Goal: Transaction & Acquisition: Book appointment/travel/reservation

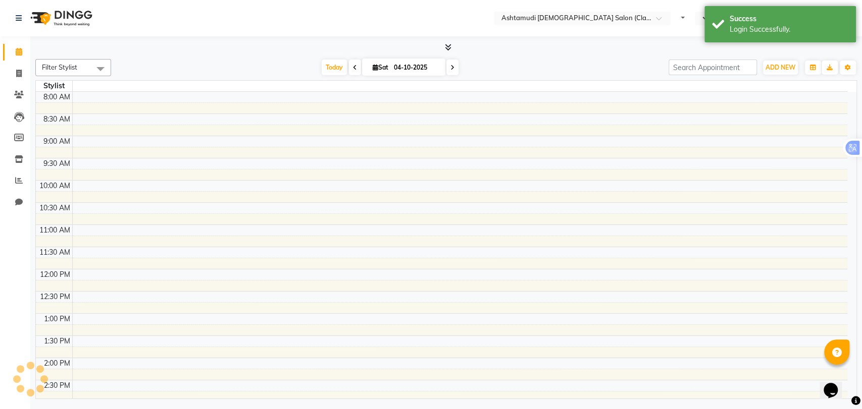
select select "en"
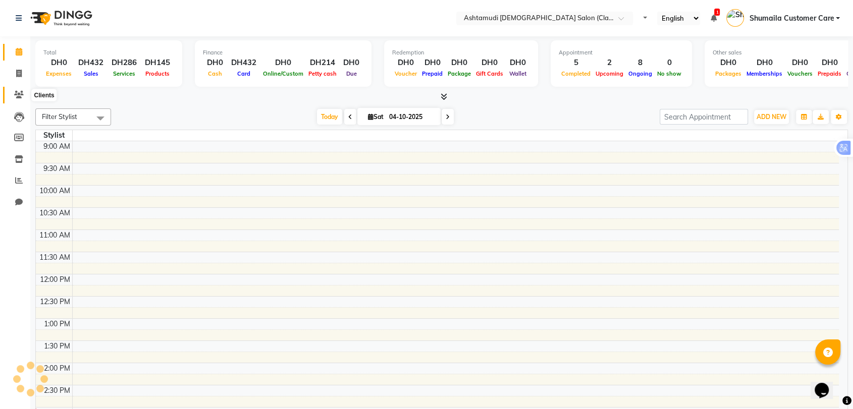
click at [19, 91] on icon at bounding box center [19, 95] width 10 height 8
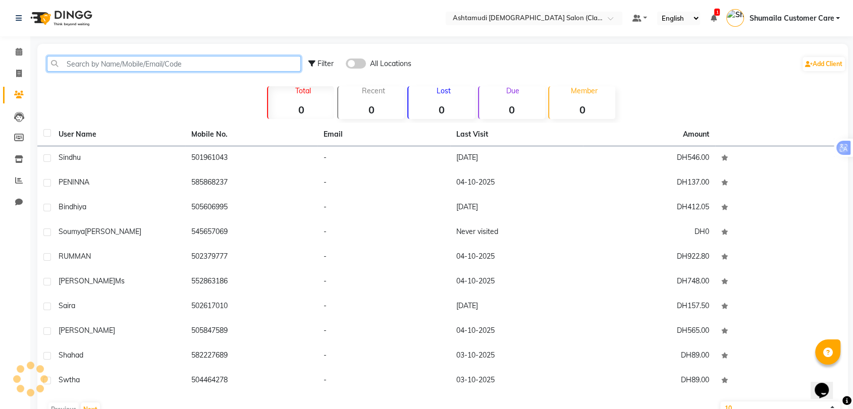
click at [148, 66] on input "text" at bounding box center [174, 64] width 254 height 16
paste input "971566325853"
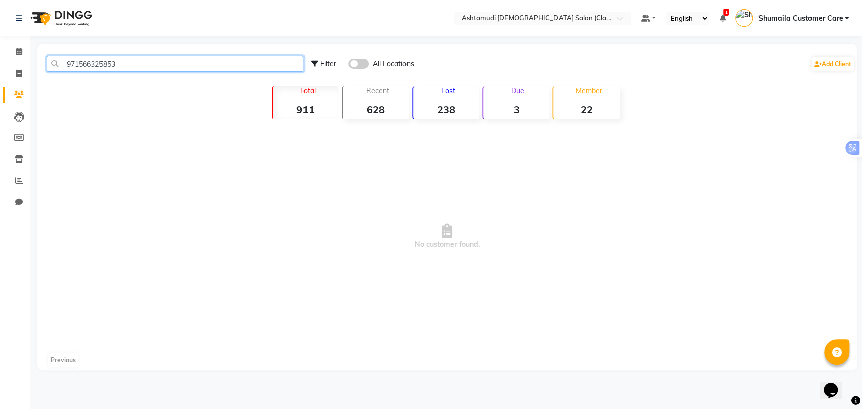
click at [77, 66] on input "971566325853" at bounding box center [175, 64] width 256 height 16
type input "566325853"
click at [361, 63] on span at bounding box center [358, 64] width 20 height 10
click at [348, 65] on input "checkbox" at bounding box center [348, 65] width 0 height 0
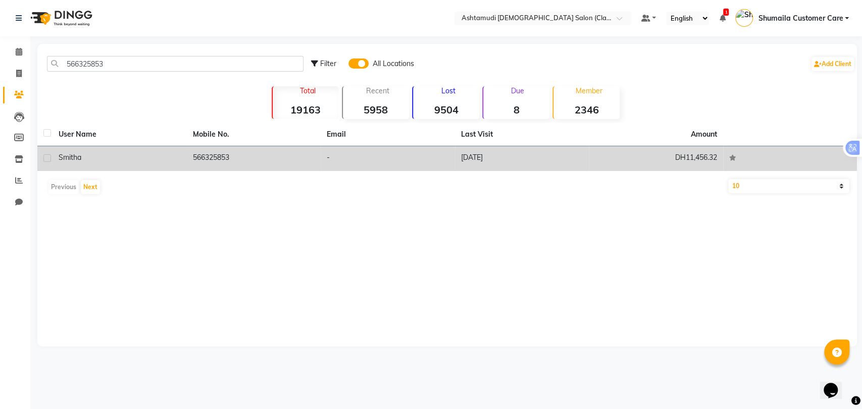
click at [245, 159] on td "566325853" at bounding box center [254, 158] width 134 height 25
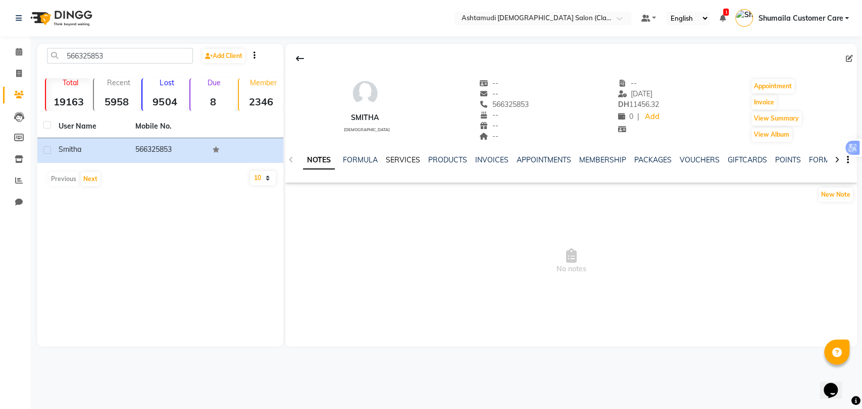
click at [414, 160] on link "SERVICES" at bounding box center [403, 159] width 34 height 9
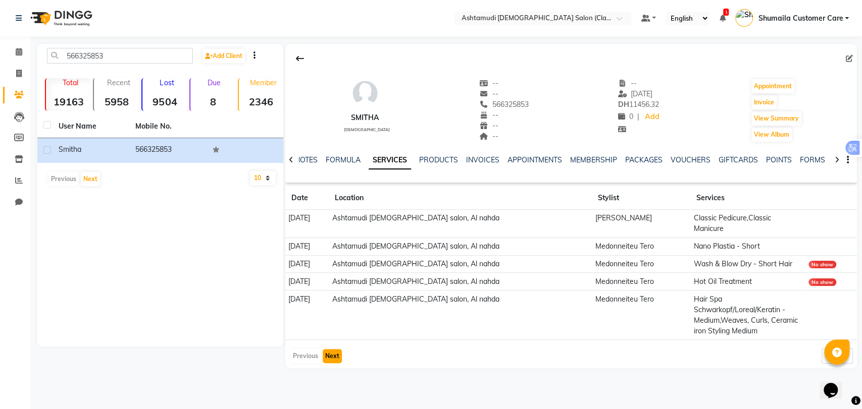
click at [328, 349] on button "Next" at bounding box center [332, 356] width 19 height 14
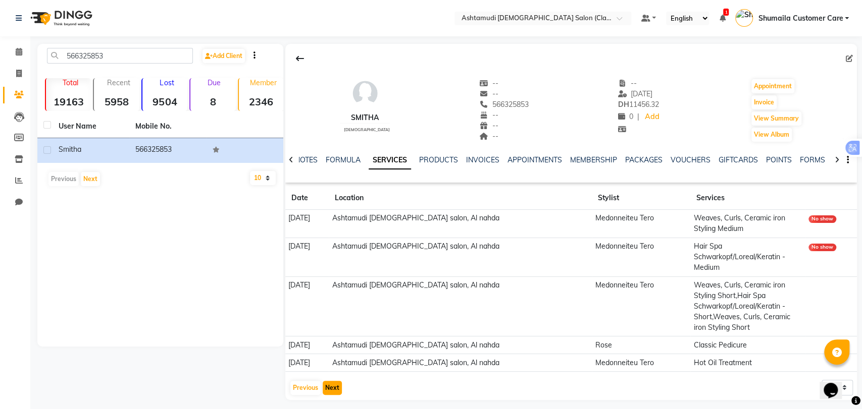
click at [333, 381] on button "Next" at bounding box center [332, 388] width 19 height 14
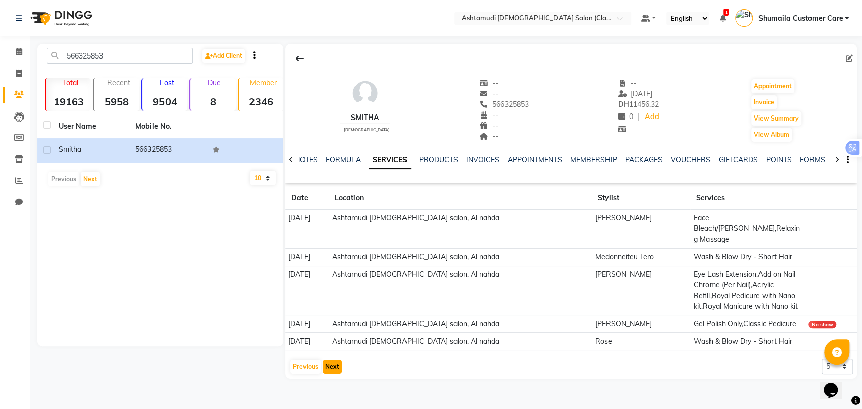
click at [335, 360] on button "Next" at bounding box center [332, 367] width 19 height 14
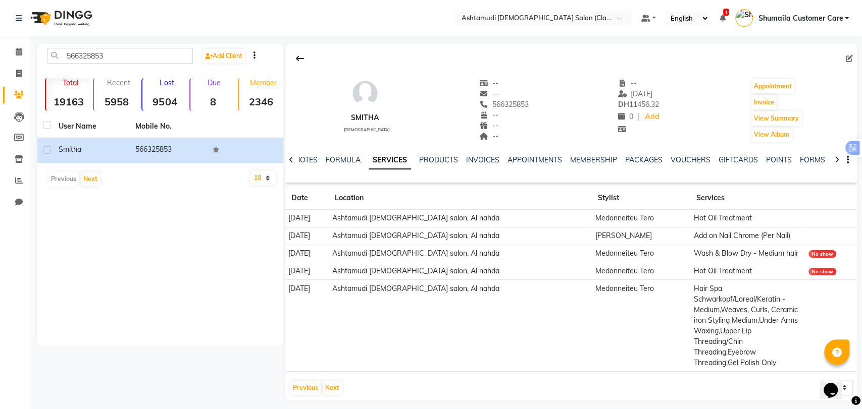
click at [303, 356] on app-client-history "Date Location Stylist Services 27-03-2025 Ashtamudi ladies salon, Al nahda Medo…" at bounding box center [570, 292] width 571 height 210
click at [334, 381] on button "Next" at bounding box center [332, 388] width 19 height 14
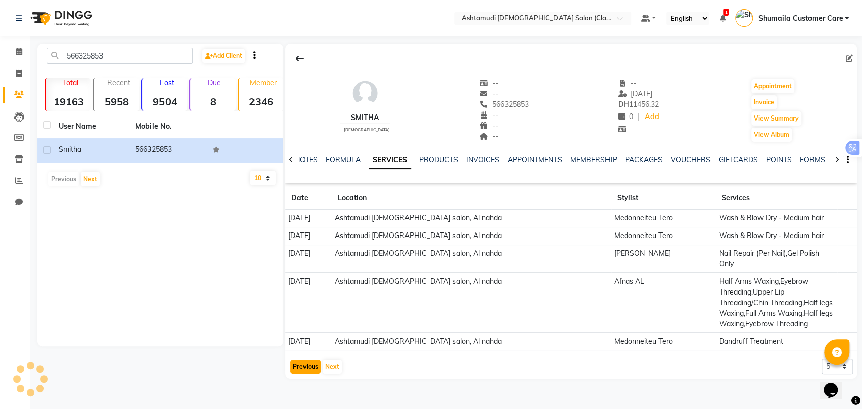
click at [309, 360] on button "Previous" at bounding box center [305, 367] width 30 height 14
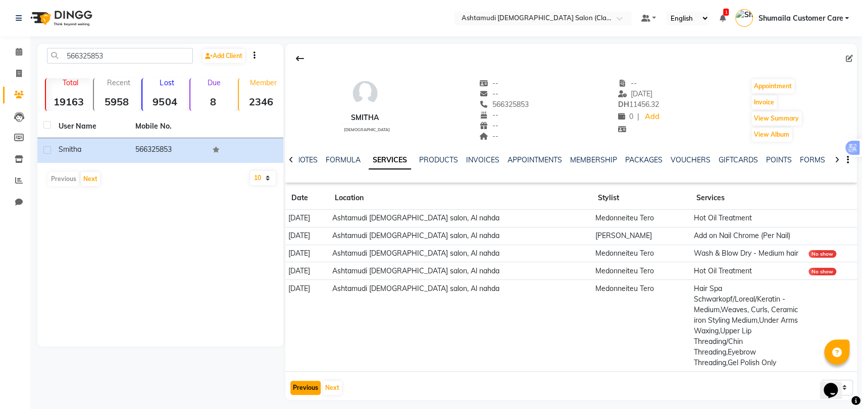
click at [304, 381] on button "Previous" at bounding box center [305, 388] width 30 height 14
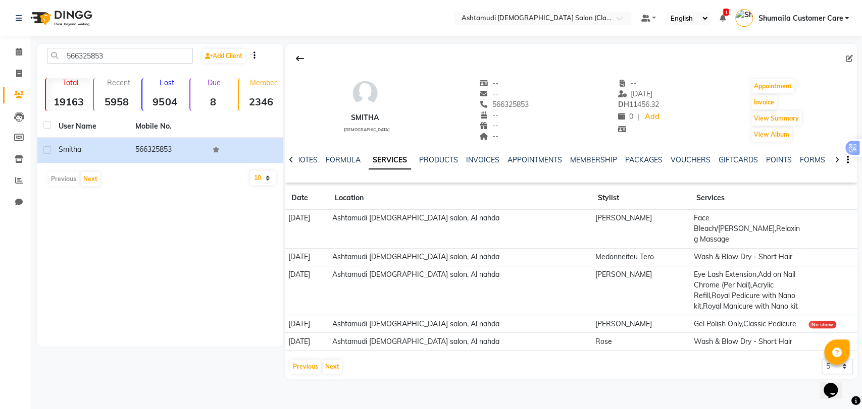
click at [306, 370] on main "566325853 Add Client Total 19163 Recent 5958 Lost 9504 Due 8 Member 2346 User N…" at bounding box center [445, 219] width 831 height 350
click at [304, 360] on button "Previous" at bounding box center [305, 367] width 30 height 14
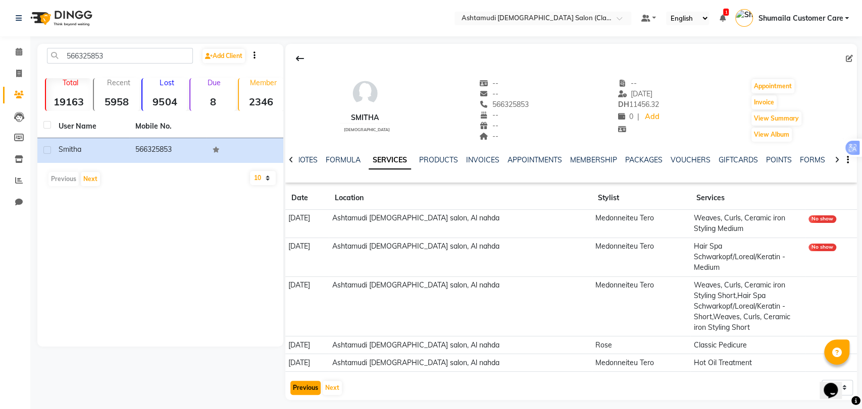
click at [299, 381] on button "Previous" at bounding box center [305, 388] width 30 height 14
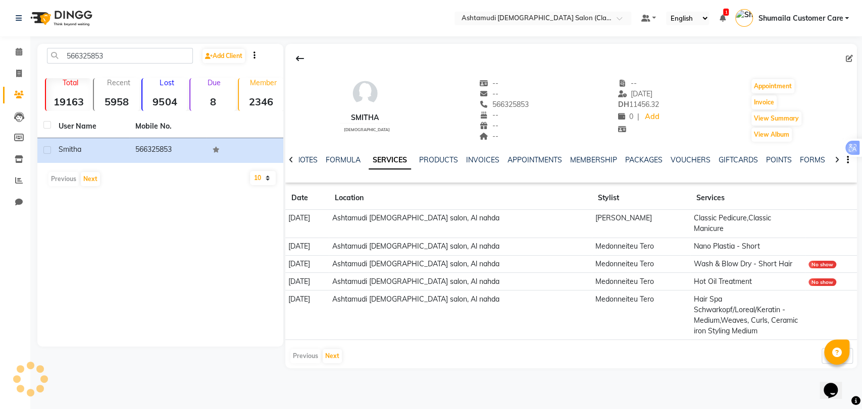
click at [384, 72] on div "smitha female -- -- 566325853 -- -- -- -- 22-04-2025 DH 11456.32 0 | Add Appoin…" at bounding box center [570, 105] width 571 height 75
click at [642, 163] on link "PACKAGES" at bounding box center [643, 159] width 37 height 9
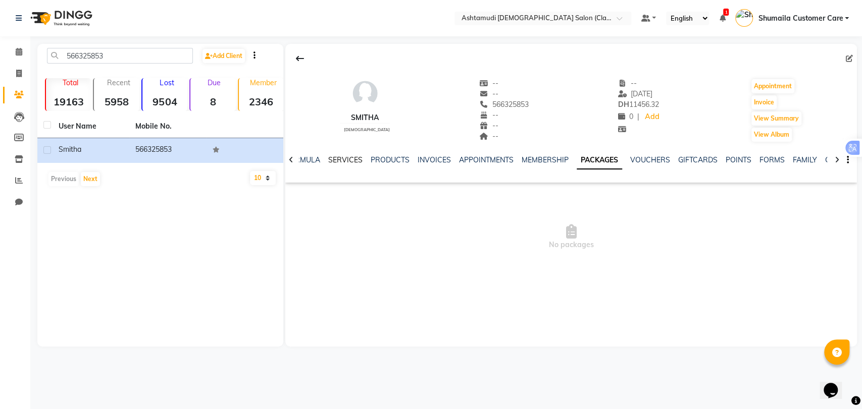
click at [332, 162] on link "SERVICES" at bounding box center [345, 159] width 34 height 9
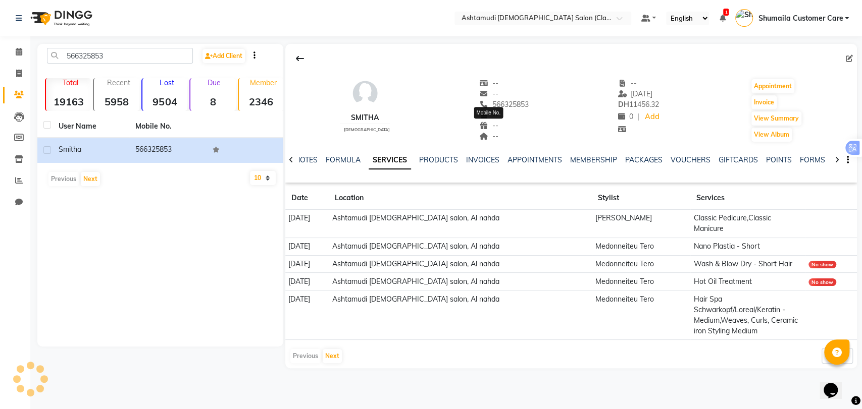
drag, startPoint x: 475, startPoint y: 101, endPoint x: 514, endPoint y: 107, distance: 39.2
click at [514, 107] on span "566325853" at bounding box center [503, 104] width 49 height 9
copy span "566325853"
click at [557, 92] on div "smitha female -- -- 566325853 -- -- -- -- 22-04-2025 DH 11456.32 0 | Add Appoin…" at bounding box center [570, 105] width 571 height 75
drag, startPoint x: 476, startPoint y: 103, endPoint x: 522, endPoint y: 105, distance: 46.0
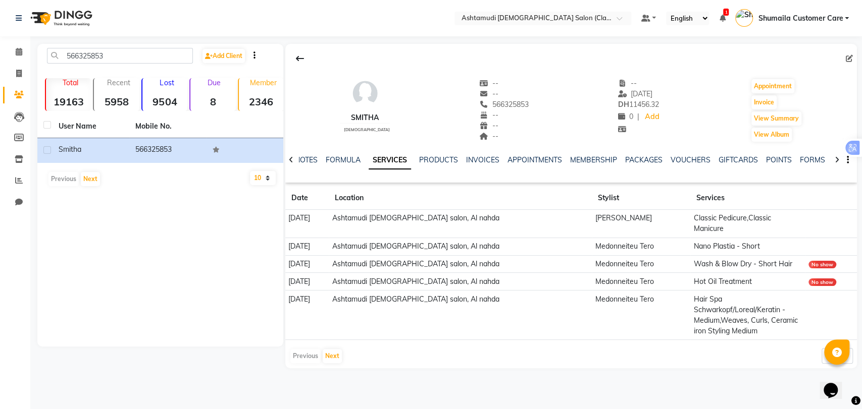
click at [522, 105] on div "smitha female -- -- 566325853 -- -- -- -- 22-04-2025 DH 11456.32 0 | Add Appoin…" at bounding box center [570, 105] width 571 height 75
click at [211, 241] on div "566325853 Add Client Total 19163 Recent 5958 Lost 9504 Due 8 Member 2346 User N…" at bounding box center [160, 195] width 246 height 303
drag, startPoint x: 476, startPoint y: 102, endPoint x: 517, endPoint y: 106, distance: 41.0
click at [517, 106] on div "smitha female -- -- 566325853 Mobile No. -- -- -- -- 22-04-2025 DH 11456.32 0 |…" at bounding box center [570, 105] width 571 height 75
copy span "566325853"
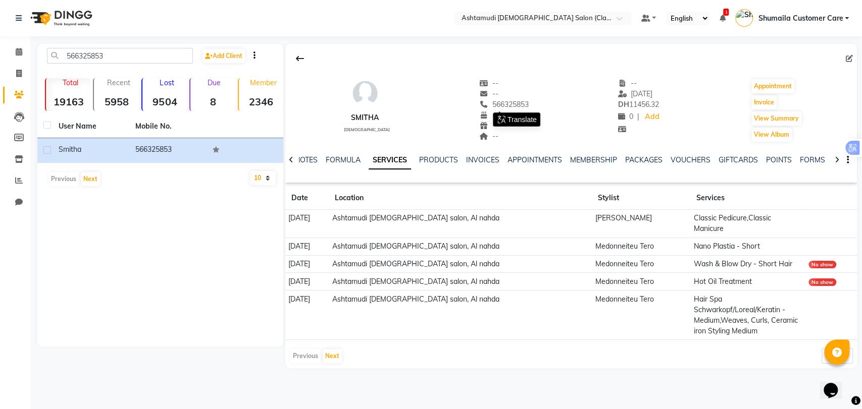
click at [151, 288] on div "566325853 Add Client Total 19163 Recent 5958 Lost 9504 Due 8 Member 2346 User N…" at bounding box center [160, 195] width 246 height 303
click at [17, 73] on icon at bounding box center [19, 74] width 6 height 8
select select "service"
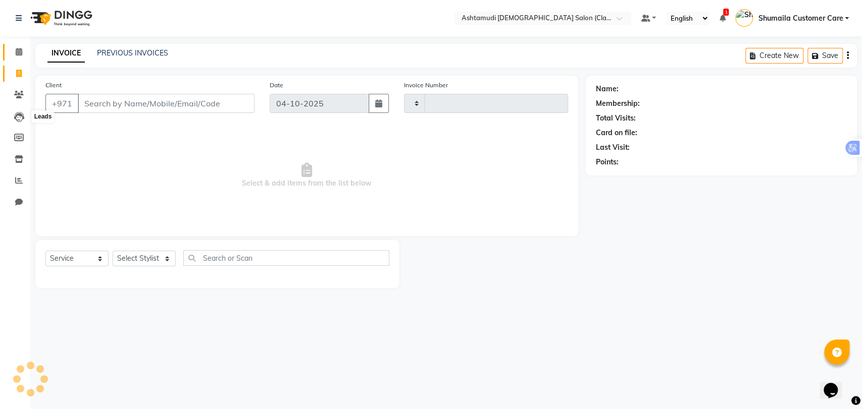
type input "1778"
select select "8201"
click at [18, 54] on icon at bounding box center [19, 52] width 7 height 8
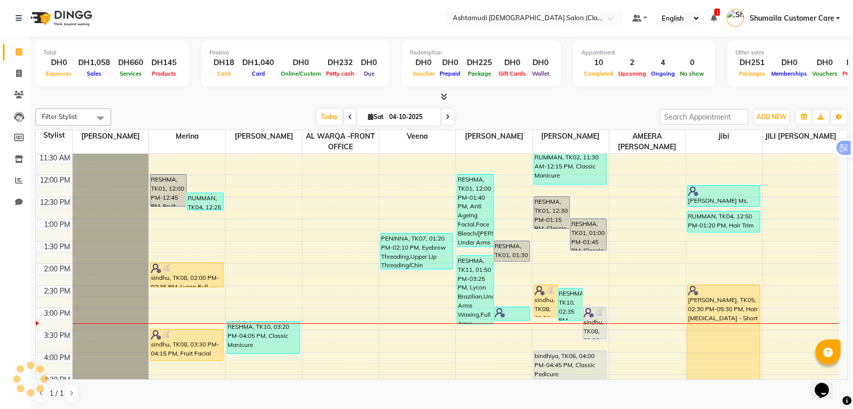
scroll to position [224, 0]
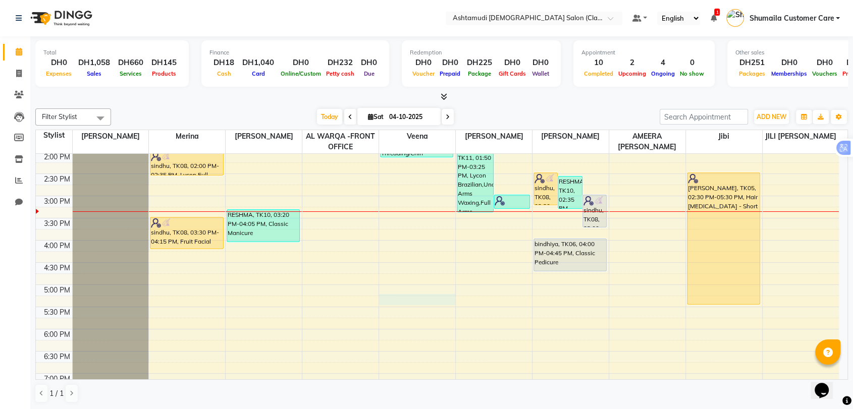
click at [404, 300] on div "9:00 AM 9:30 AM 10:00 AM 10:30 AM 11:00 AM 11:30 AM 12:00 PM 12:30 PM 1:00 PM 1…" at bounding box center [437, 240] width 803 height 621
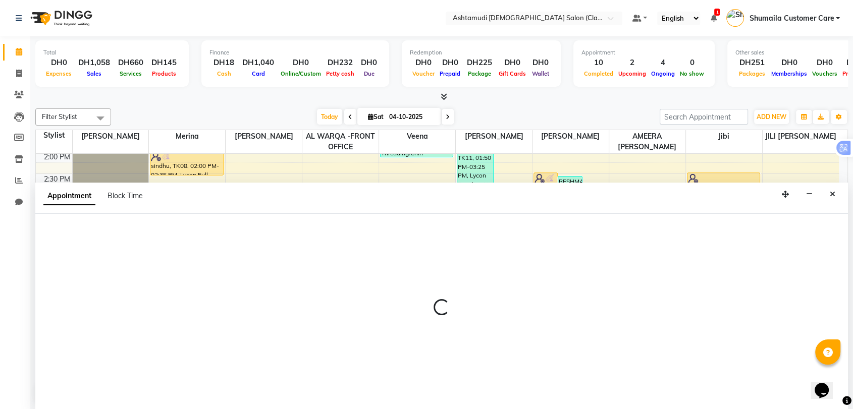
scroll to position [1, 0]
select select "80375"
select select "tentative"
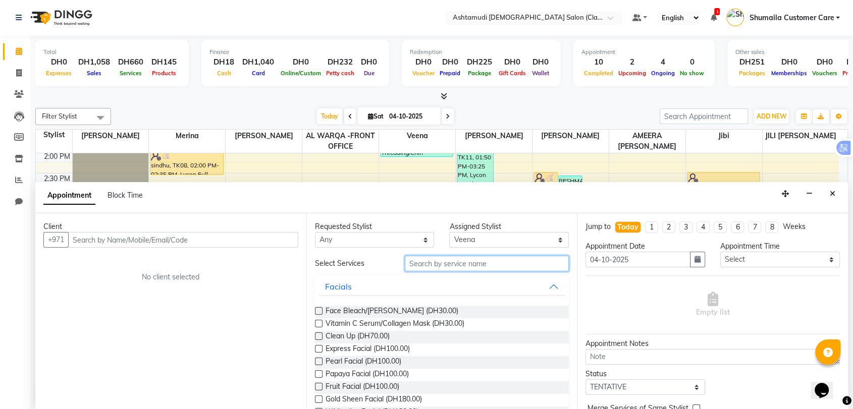
click at [440, 266] on input "text" at bounding box center [487, 264] width 165 height 16
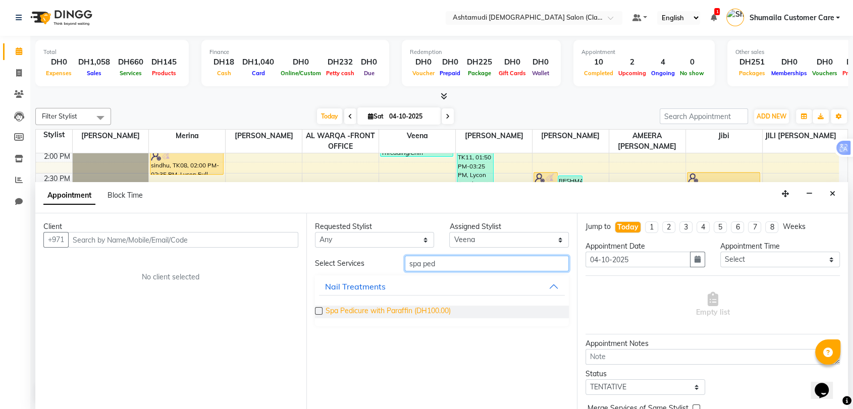
type input "spa ped"
click at [369, 308] on span "Spa Pedicure with Paraffin (DH100.00)" at bounding box center [388, 312] width 125 height 13
checkbox input "false"
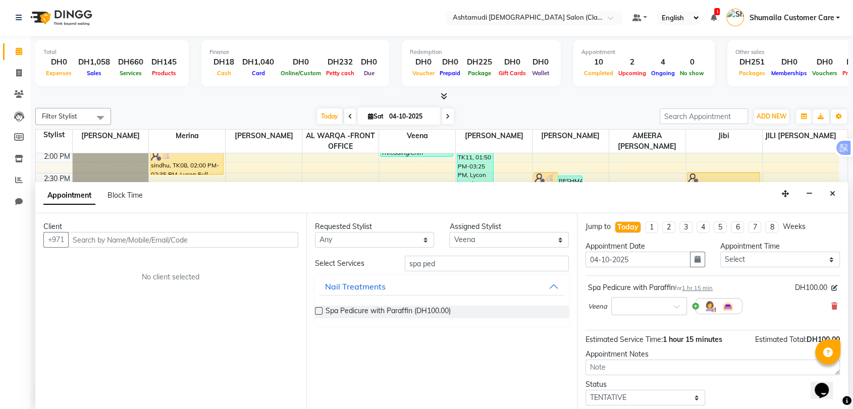
drag, startPoint x: 675, startPoint y: 288, endPoint x: 584, endPoint y: 288, distance: 90.9
click at [584, 288] on div "Jump to Today 1 2 3 4 5 6 7 8 Weeks Appointment Date 04-10-2025 Appointment Tim…" at bounding box center [712, 312] width 271 height 196
copy div "Spa Pedicure with Paraffin"
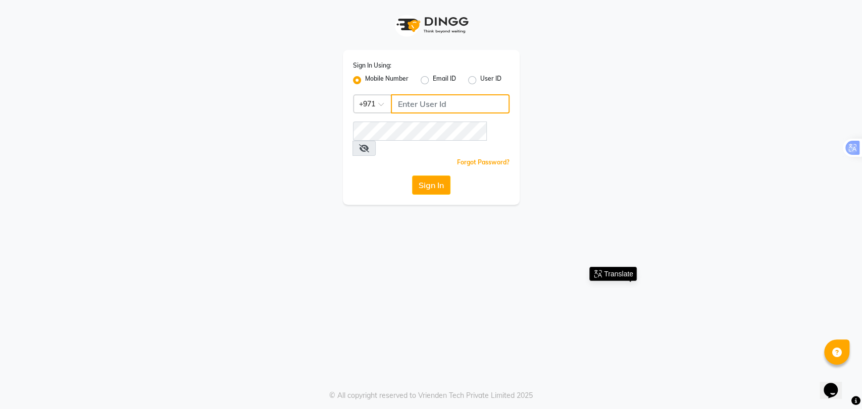
click at [421, 110] on input "Username" at bounding box center [450, 103] width 119 height 19
type input "544840255"
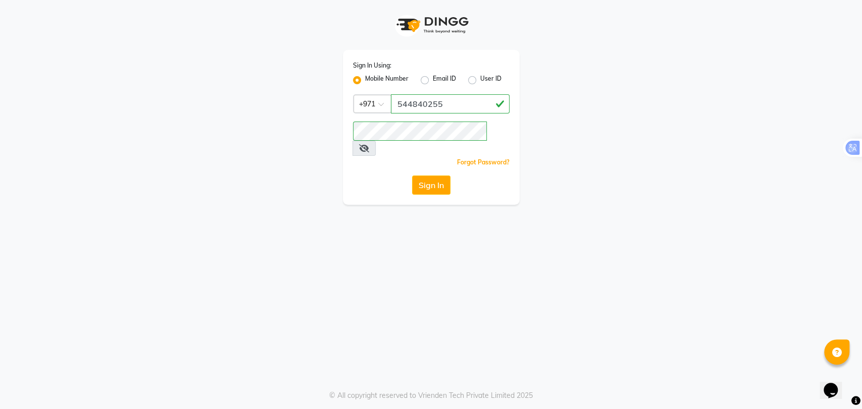
click at [308, 187] on div "Sign In Using: Mobile Number Email ID User ID Country Code × +971 544840255 Rem…" at bounding box center [431, 102] width 576 height 205
click at [420, 176] on button "Sign In" at bounding box center [431, 185] width 38 height 19
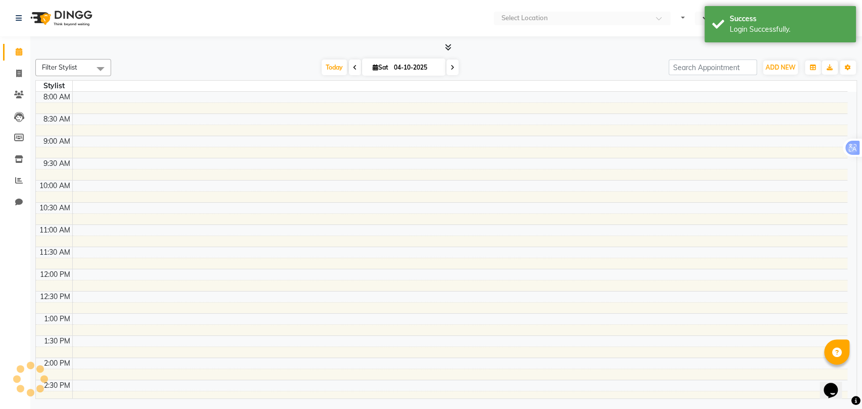
select select "en"
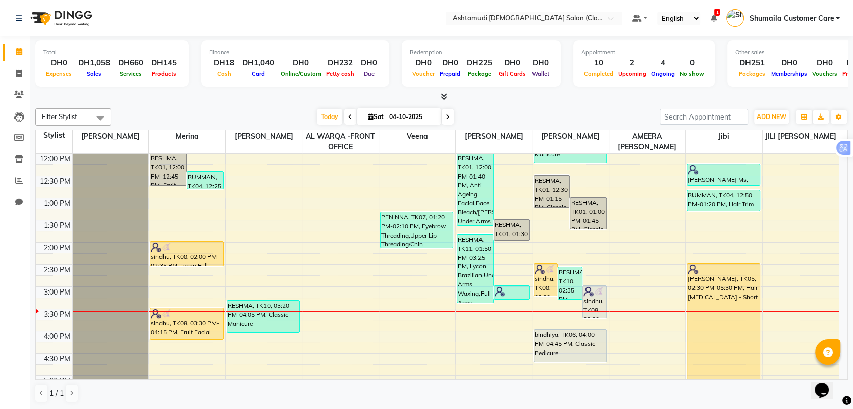
scroll to position [28, 0]
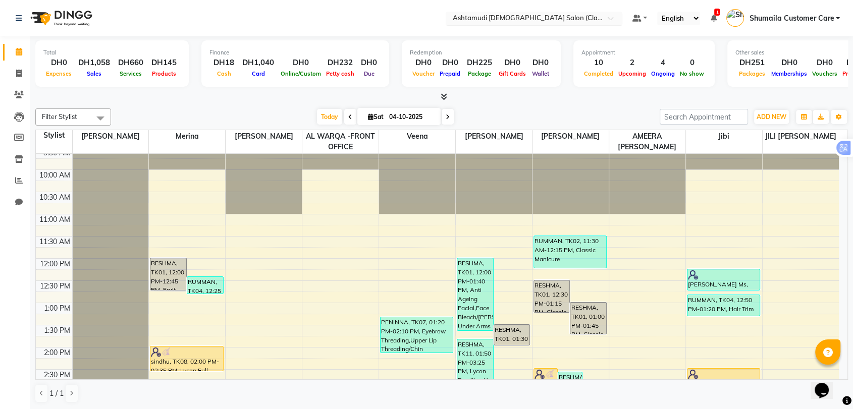
click at [528, 17] on input "text" at bounding box center [524, 19] width 146 height 10
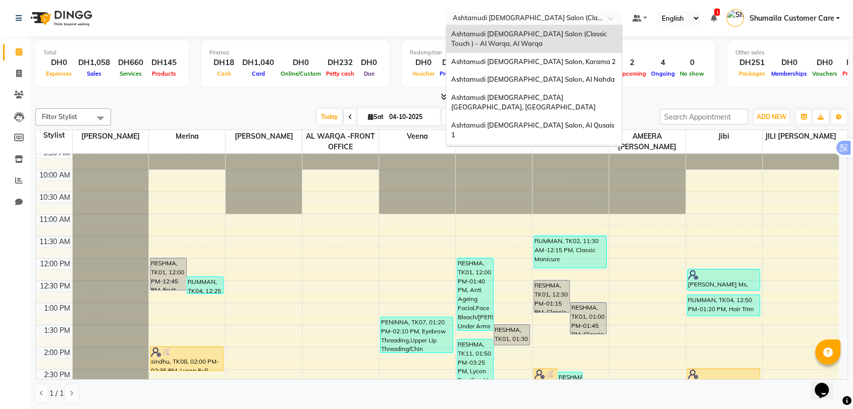
click at [524, 149] on span "Ashtamudi [DEMOGRAPHIC_DATA] Salon - Al Karama, [GEOGRAPHIC_DATA] -[GEOGRAPHIC_…" at bounding box center [523, 163] width 145 height 28
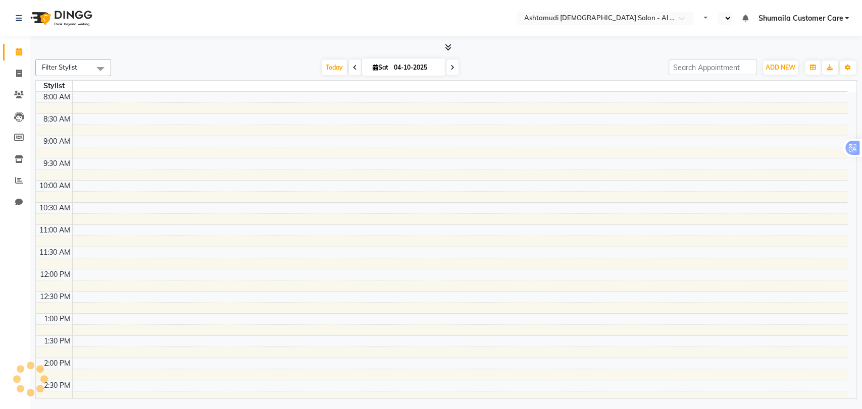
select select "en"
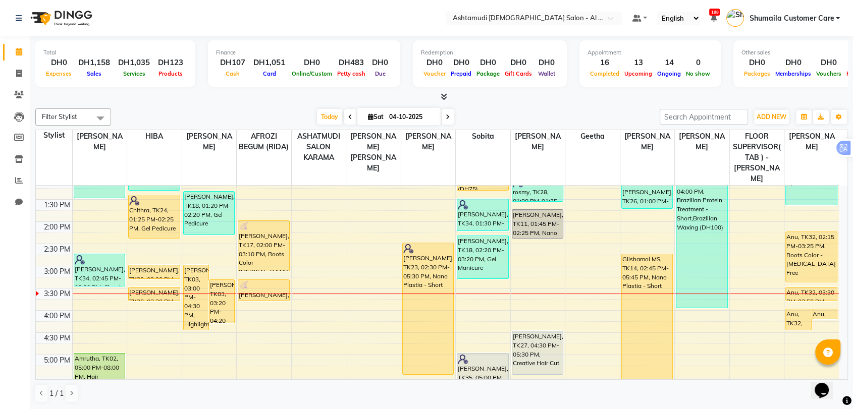
scroll to position [178, 0]
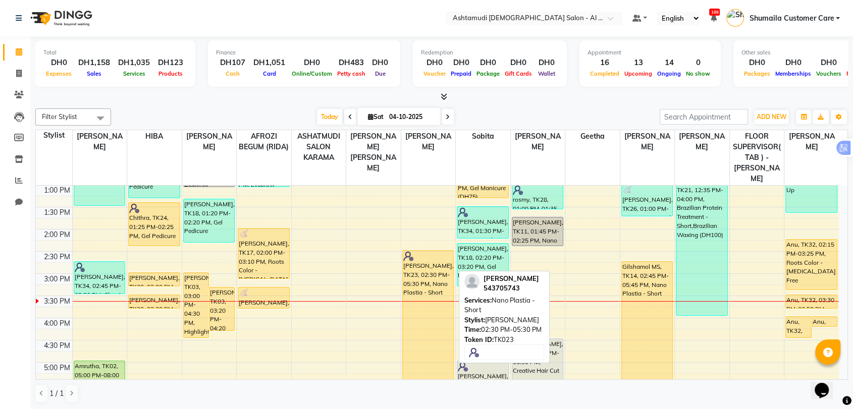
click at [421, 266] on div "parvathy, TK23, 02:30 PM-05:30 PM, Nano Plastia - Short" at bounding box center [428, 316] width 51 height 131
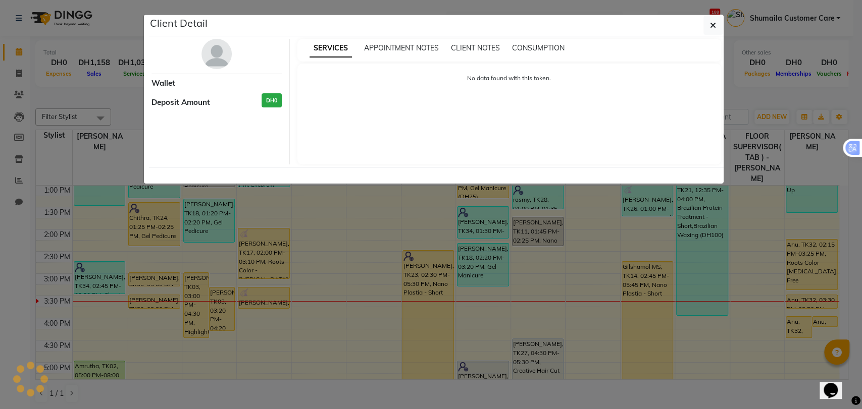
select select "1"
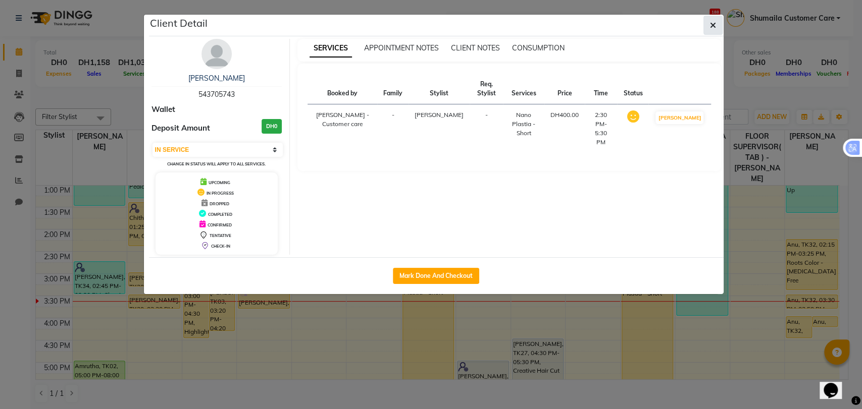
click at [711, 26] on icon "button" at bounding box center [713, 25] width 6 height 8
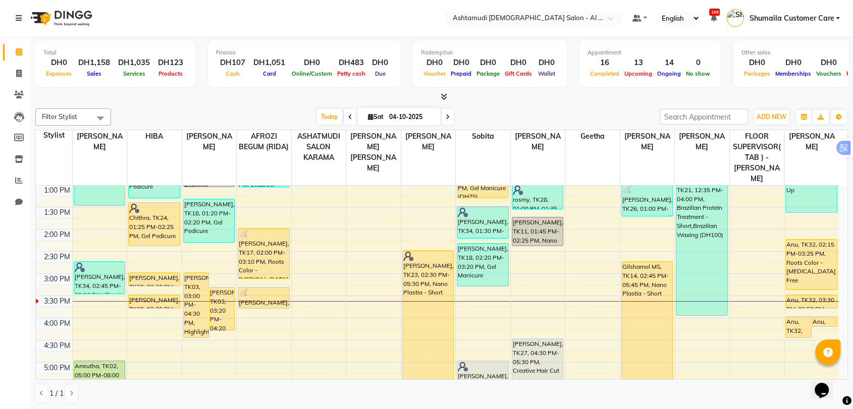
click at [827, 18] on span "Shumaila Customer Care" at bounding box center [791, 18] width 85 height 11
click at [22, 94] on icon at bounding box center [19, 95] width 10 height 8
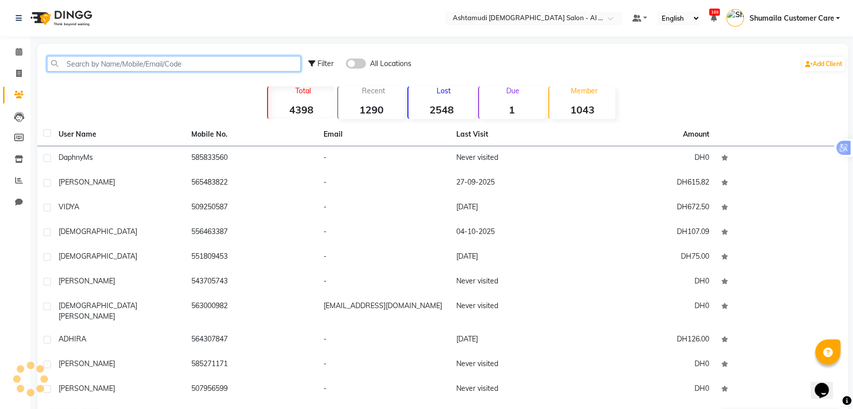
click at [121, 60] on input "text" at bounding box center [174, 64] width 254 height 16
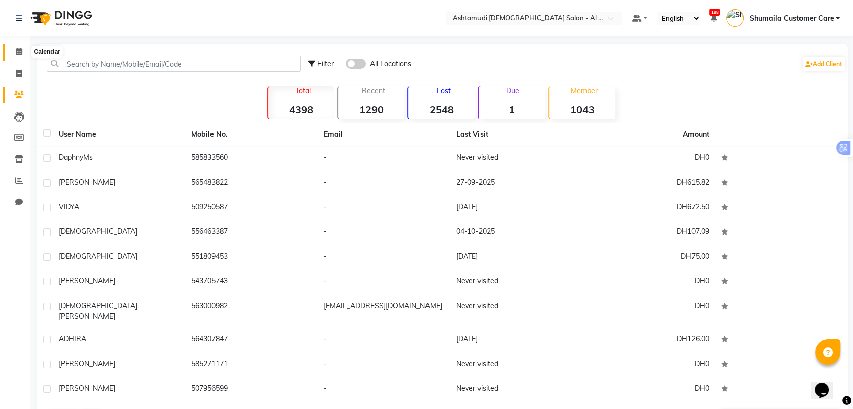
click at [23, 49] on span at bounding box center [19, 52] width 18 height 12
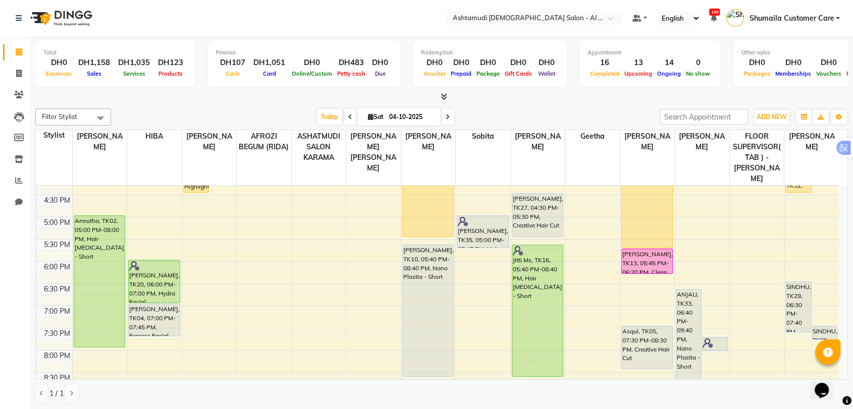
scroll to position [336, 0]
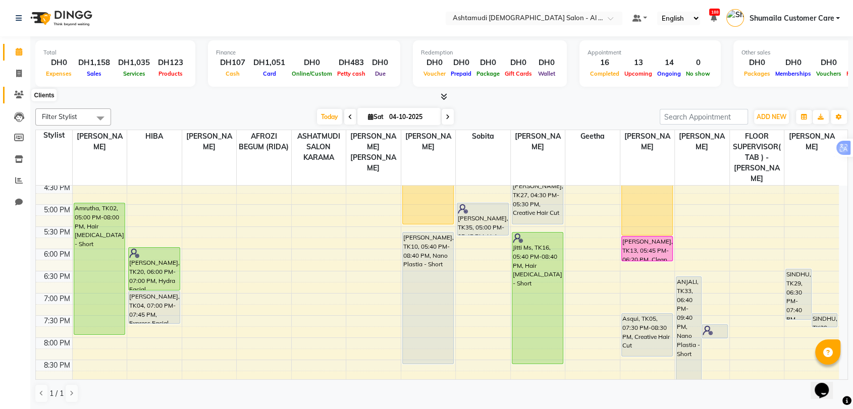
click at [20, 98] on icon at bounding box center [19, 95] width 10 height 8
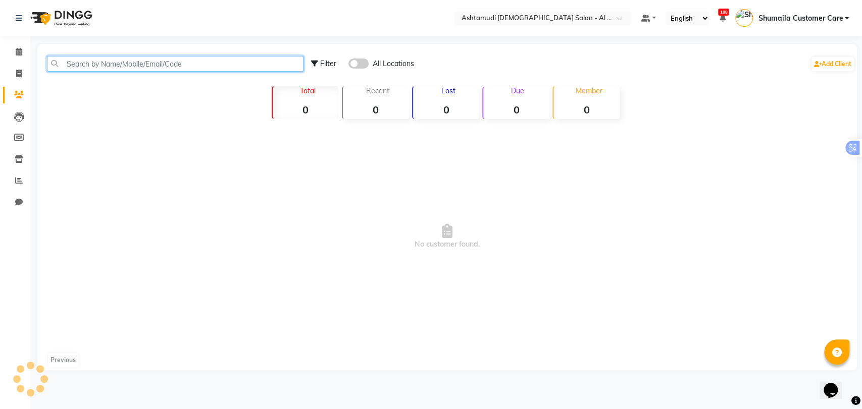
click at [129, 62] on input "text" at bounding box center [175, 64] width 256 height 16
paste input "971566325853"
click at [77, 64] on input "971566325853" at bounding box center [175, 64] width 256 height 16
type input "566325853"
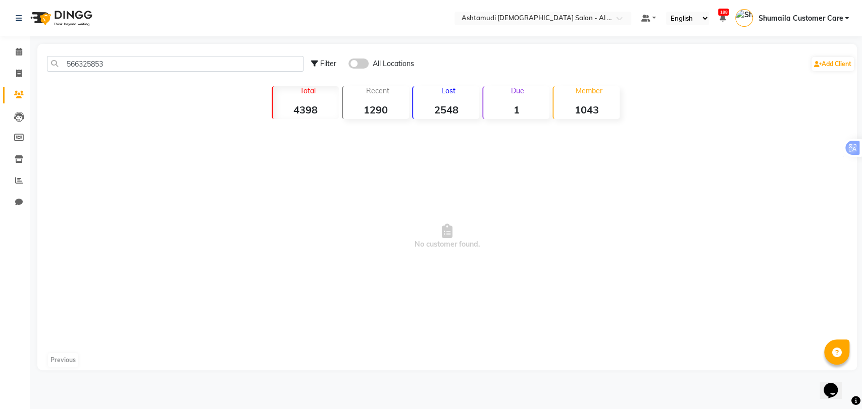
click at [366, 65] on span at bounding box center [358, 64] width 20 height 10
click at [348, 65] on input "checkbox" at bounding box center [348, 65] width 0 height 0
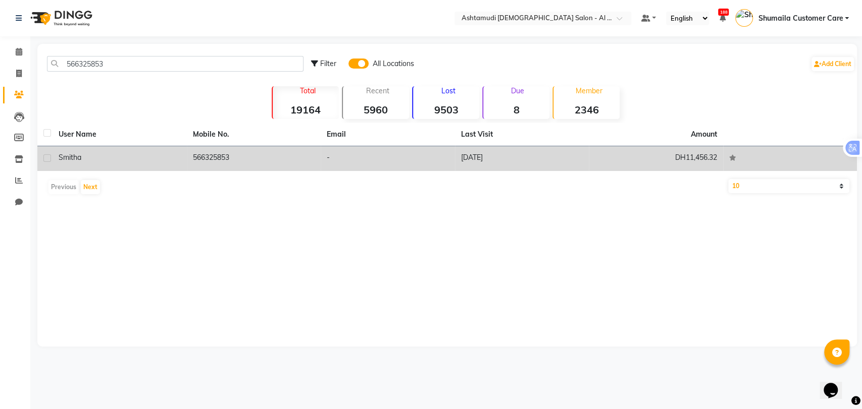
click at [219, 154] on td "566325853" at bounding box center [254, 158] width 134 height 25
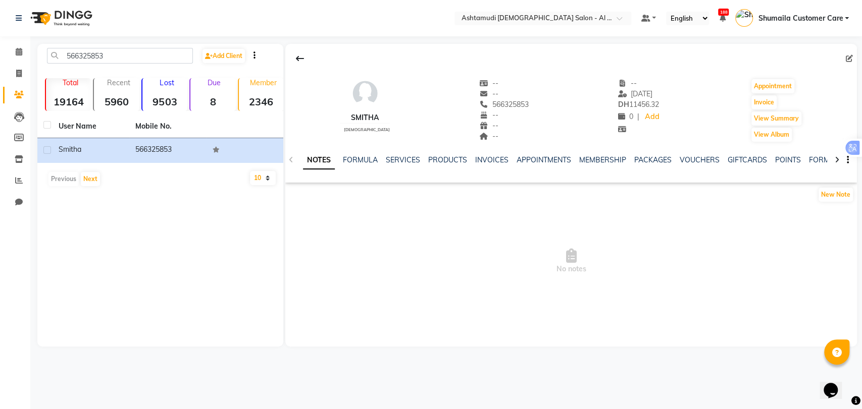
drag, startPoint x: 368, startPoint y: 116, endPoint x: 336, endPoint y: 115, distance: 31.8
click at [336, 115] on div "smitha female -- -- 566325853 -- -- -- -- 22-04-2025 DH 11456.32 0 | Add Appoin…" at bounding box center [570, 105] width 571 height 75
copy div "smitha"
click at [17, 53] on icon at bounding box center [19, 52] width 7 height 8
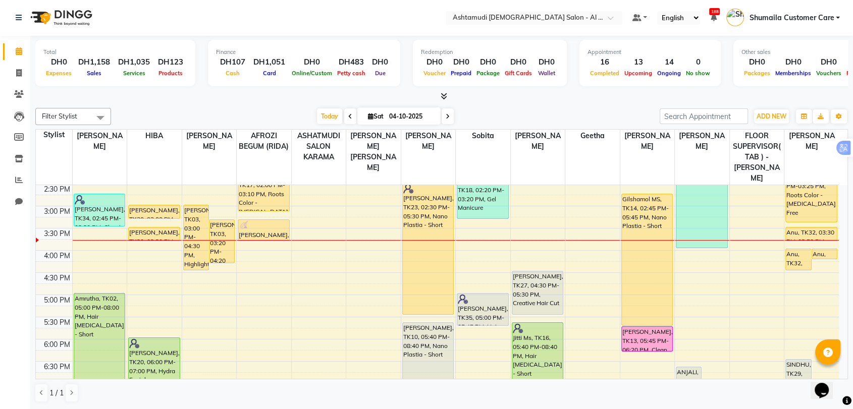
scroll to position [245, 0]
click at [18, 91] on icon at bounding box center [19, 94] width 10 height 8
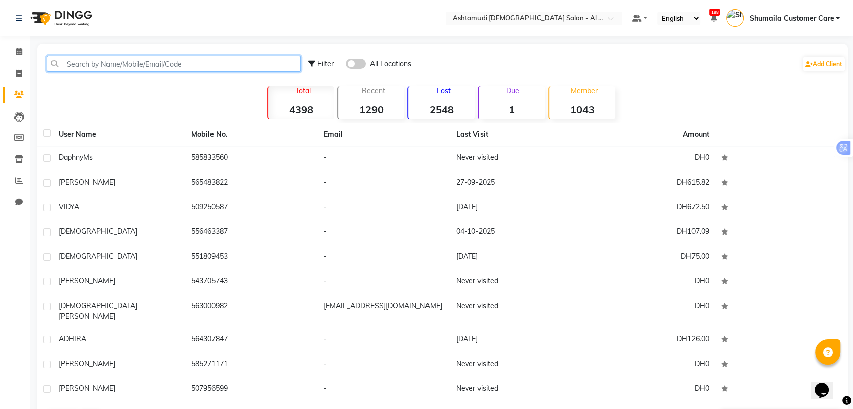
click at [131, 62] on input "text" at bounding box center [174, 64] width 254 height 16
paste input "971585131456"
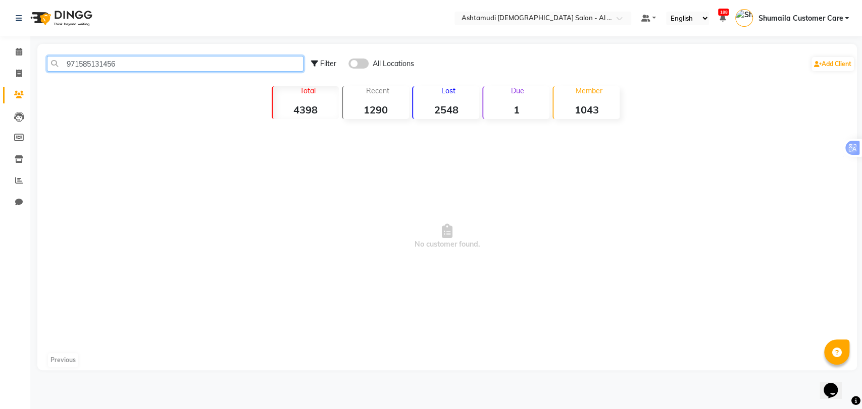
click at [77, 63] on input "971585131456" at bounding box center [175, 64] width 256 height 16
type input "585131456"
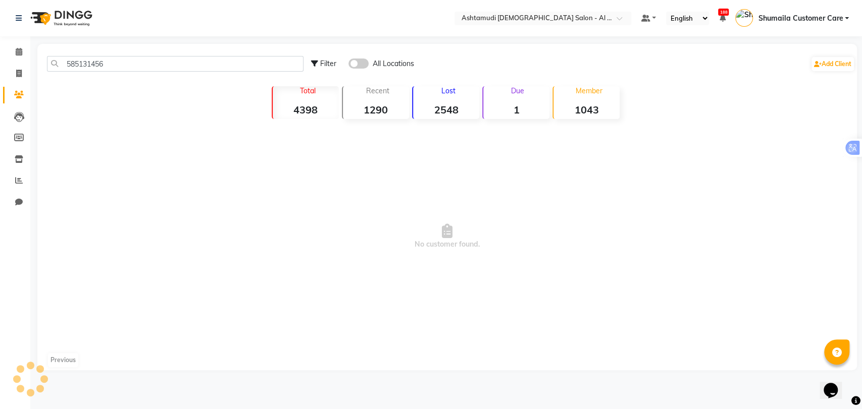
click at [361, 62] on span at bounding box center [358, 64] width 20 height 10
click at [348, 65] on input "checkbox" at bounding box center [348, 65] width 0 height 0
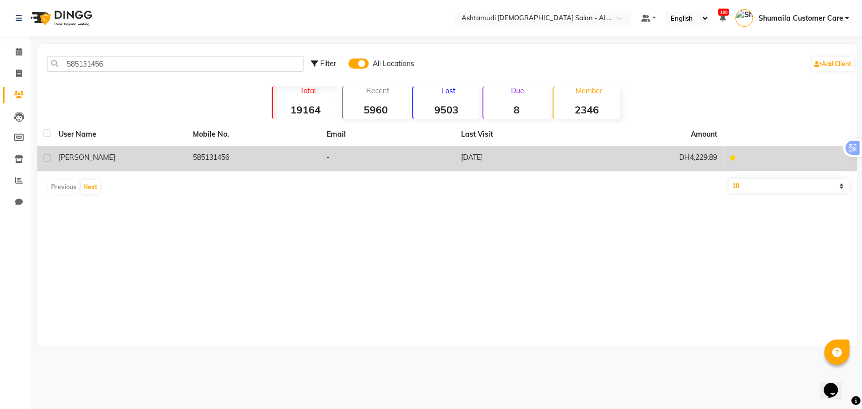
click at [249, 155] on td "585131456" at bounding box center [254, 158] width 134 height 25
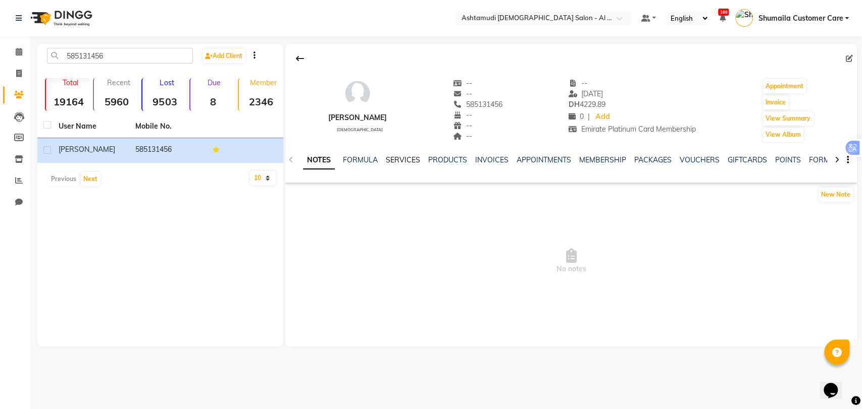
click at [404, 161] on link "SERVICES" at bounding box center [403, 159] width 34 height 9
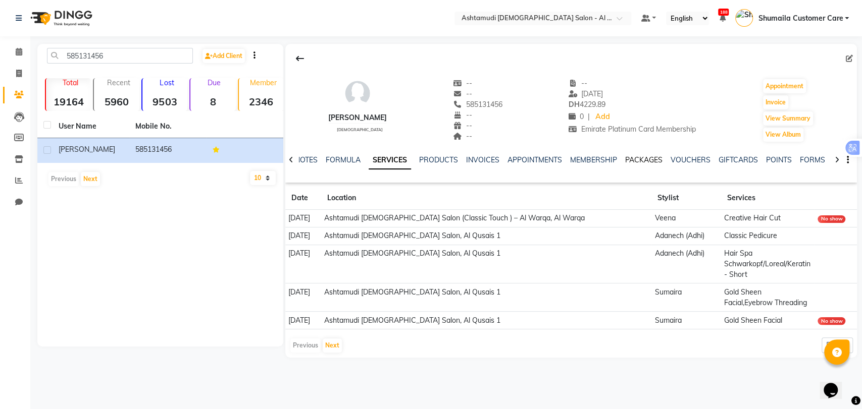
click at [640, 160] on link "PACKAGES" at bounding box center [643, 159] width 37 height 9
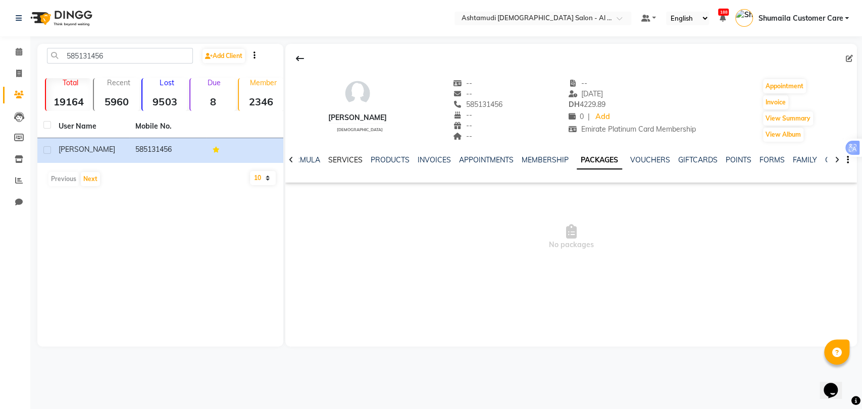
click at [344, 160] on link "SERVICES" at bounding box center [345, 159] width 34 height 9
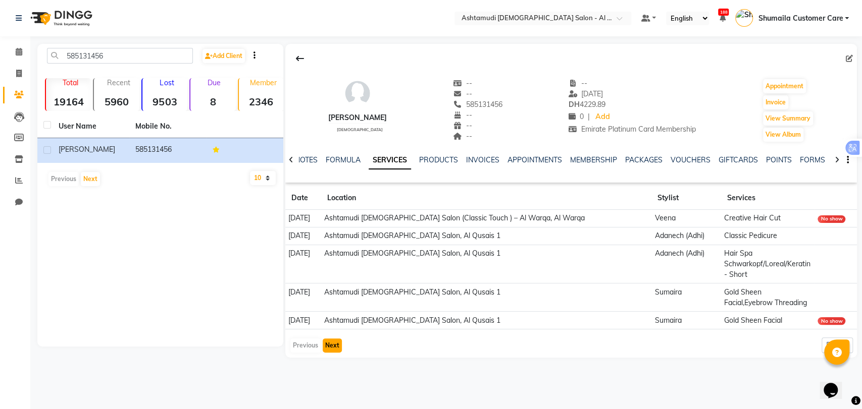
click at [333, 344] on button "Next" at bounding box center [332, 346] width 19 height 14
click at [336, 344] on div "ANITHA female -- -- 585131456 -- -- -- -- 03-06-2025 DH 4229.89 0 | Add Emirate…" at bounding box center [570, 201] width 571 height 314
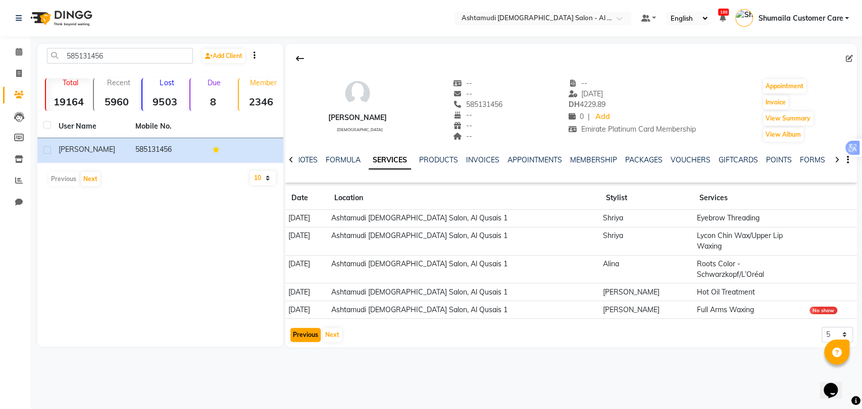
click at [307, 328] on button "Previous" at bounding box center [305, 335] width 30 height 14
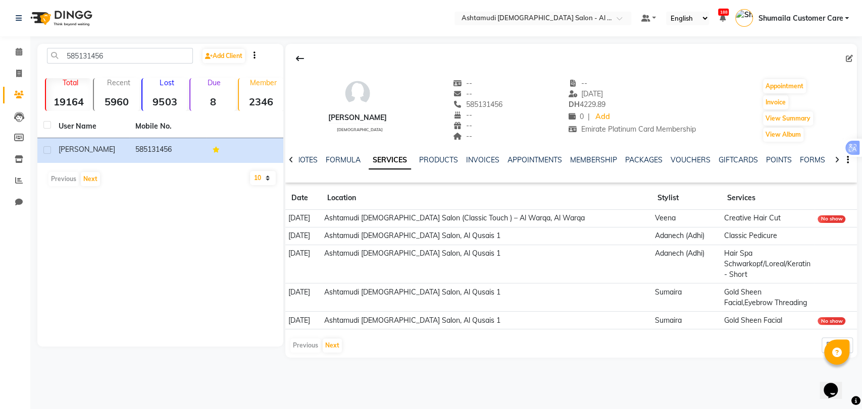
drag, startPoint x: 448, startPoint y: 102, endPoint x: 493, endPoint y: 100, distance: 44.5
click at [493, 100] on div "ANITHA female -- -- 585131456 -- -- -- -- 03-06-2025 DH 4229.89 0 | Add Emirate…" at bounding box center [570, 105] width 571 height 75
copy span "585131456"
click at [535, 102] on div "ANITHA female -- -- 585131456 -- -- -- -- 03-06-2025 DH 4229.89 0 | Add Emirate…" at bounding box center [570, 105] width 571 height 75
click at [173, 311] on div "585131456 Add Client Total 19164 Recent 5960 Lost 9503 Due 8 Member 2346 User N…" at bounding box center [160, 195] width 246 height 303
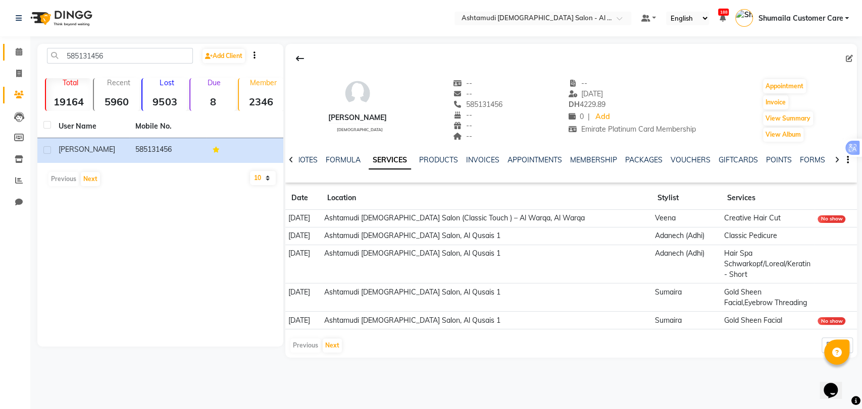
click at [16, 51] on icon at bounding box center [19, 52] width 7 height 8
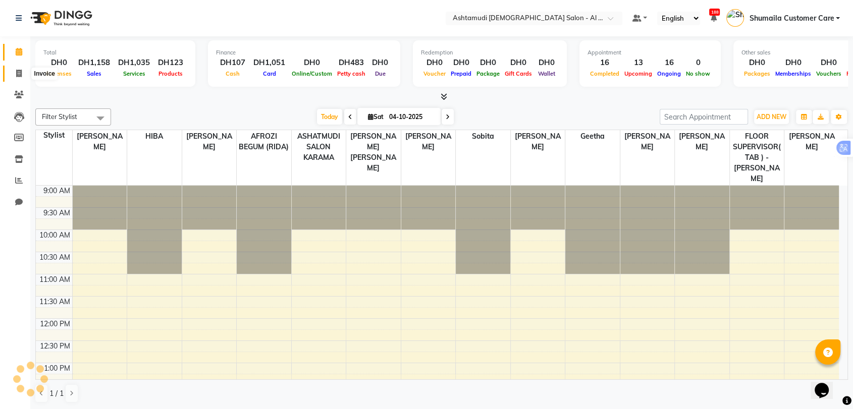
scroll to position [266, 0]
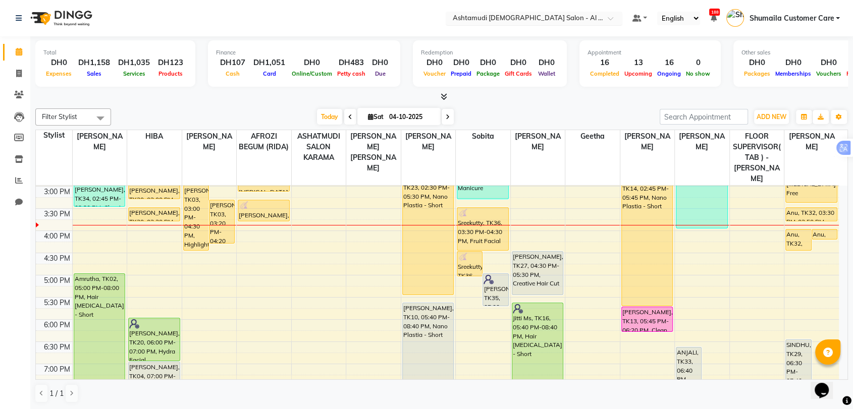
click at [573, 21] on input "text" at bounding box center [524, 19] width 146 height 10
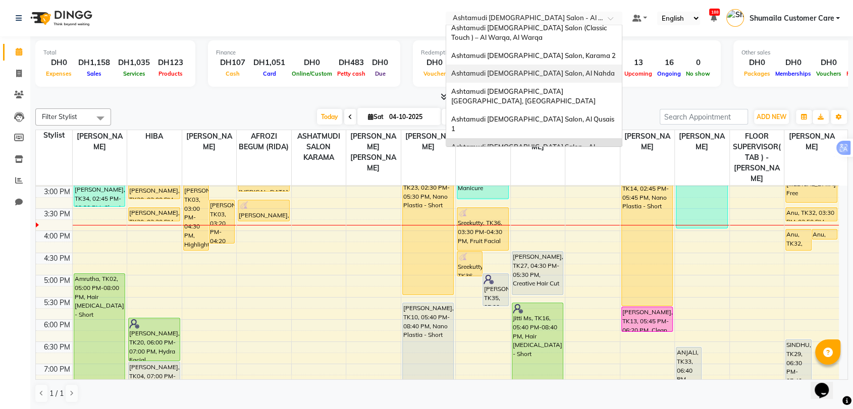
scroll to position [0, 0]
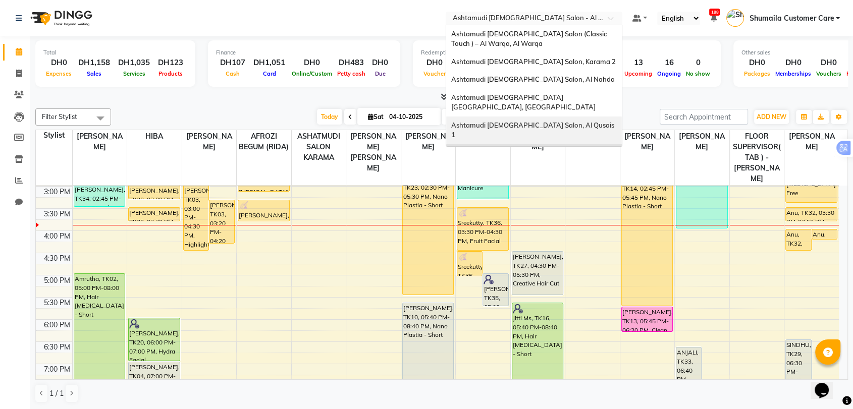
click at [559, 121] on span "Ashtamudi [DEMOGRAPHIC_DATA] Salon, Al Qusais 1" at bounding box center [533, 130] width 165 height 18
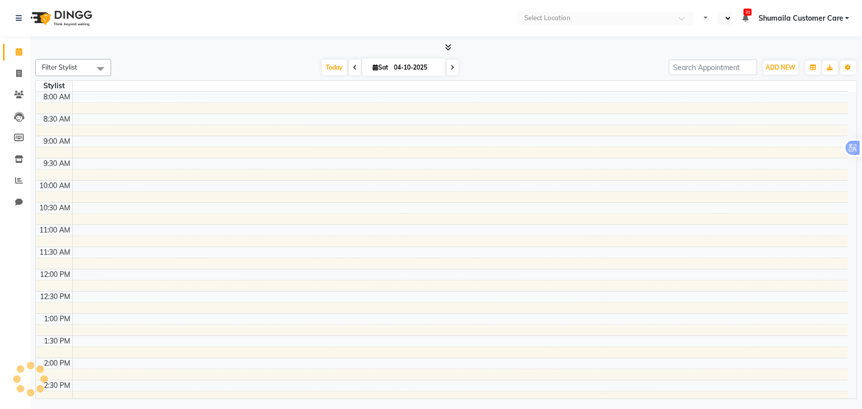
select select "en"
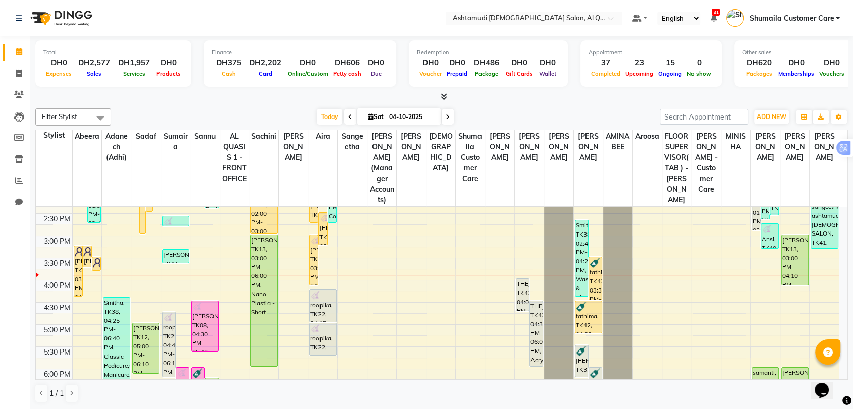
scroll to position [224, 0]
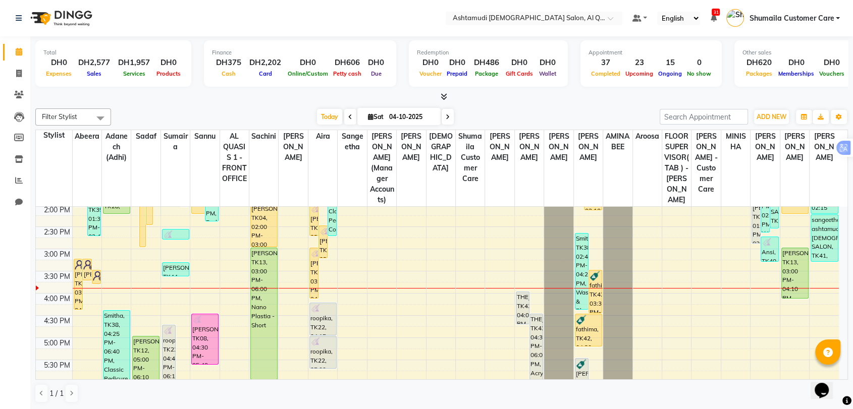
click at [447, 114] on icon at bounding box center [448, 117] width 4 height 6
type input "05-10-2025"
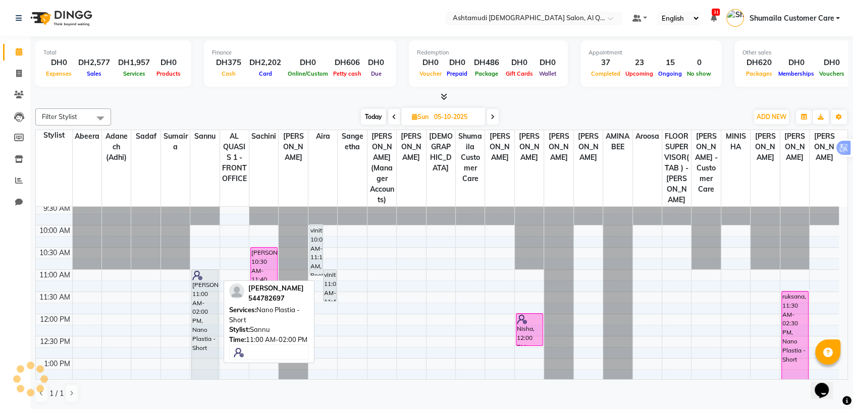
scroll to position [0, 0]
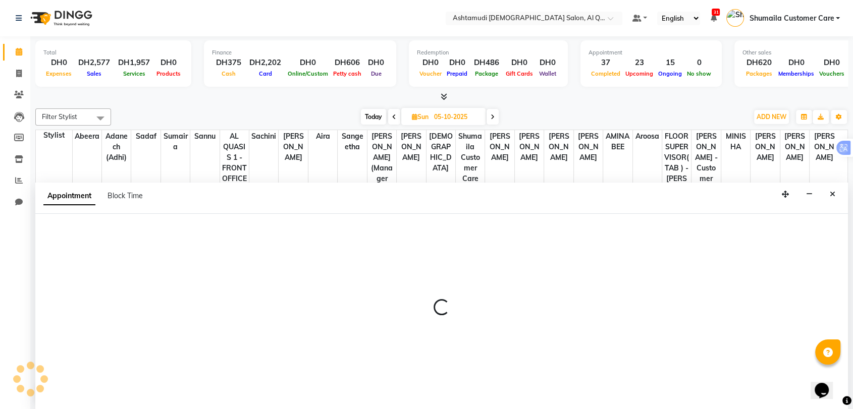
scroll to position [1, 0]
select select "53707"
select select "tentative"
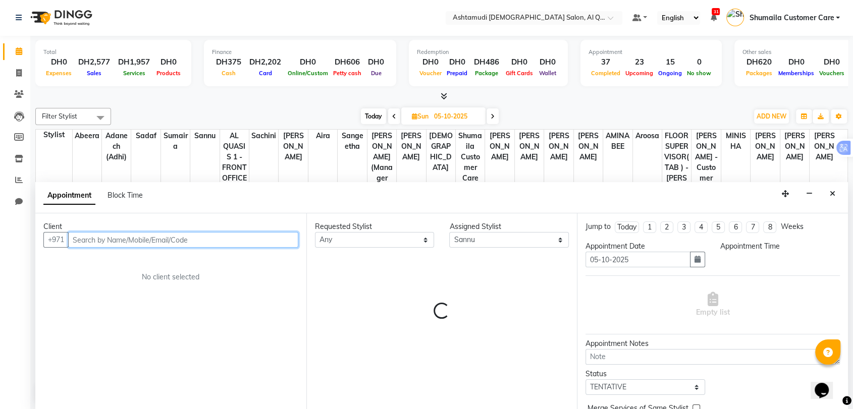
select select "600"
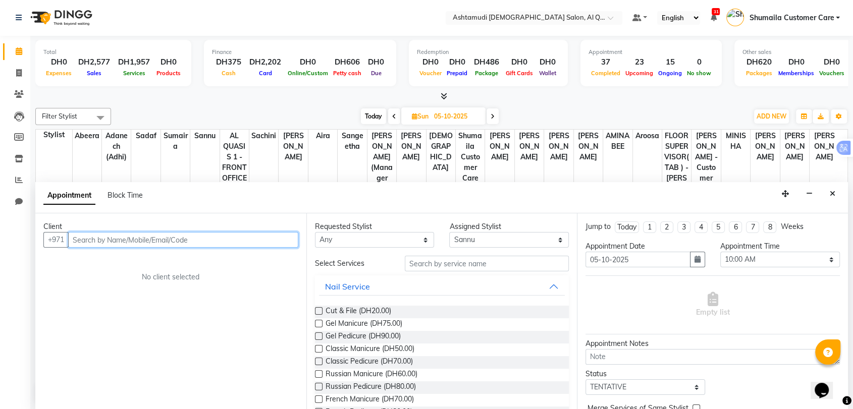
click at [112, 243] on input "text" at bounding box center [183, 240] width 230 height 16
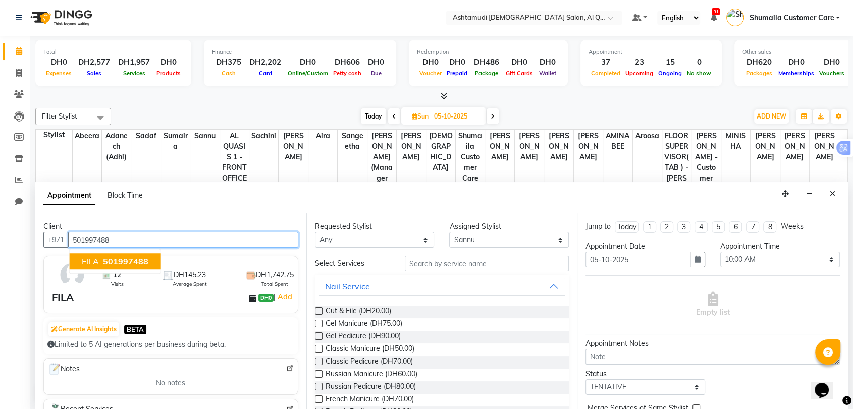
type input "501997488"
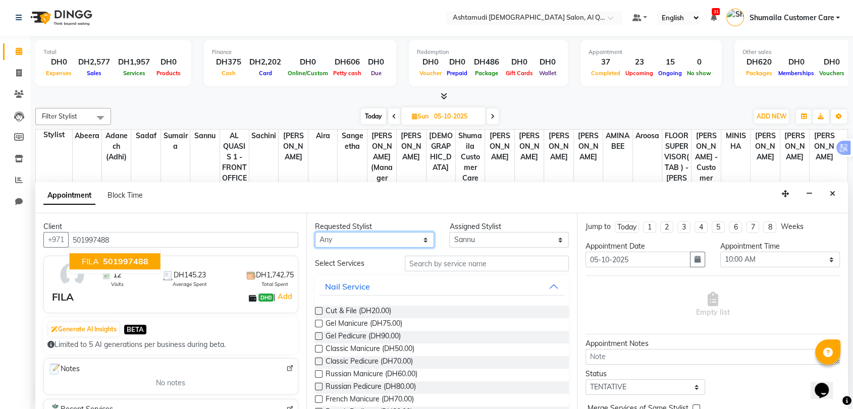
click at [409, 238] on select "Any Abeera Adanech (Adhi) Aira AL QUASIS 1 - FRONT OFFICE AMINA BEE Anila Thoma…" at bounding box center [375, 240] width 120 height 16
select select "53707"
click at [315, 232] on select "Any Abeera Adanech (Adhi) Aira AL QUASIS 1 - FRONT OFFICE AMINA BEE Anila Thoma…" at bounding box center [375, 240] width 120 height 16
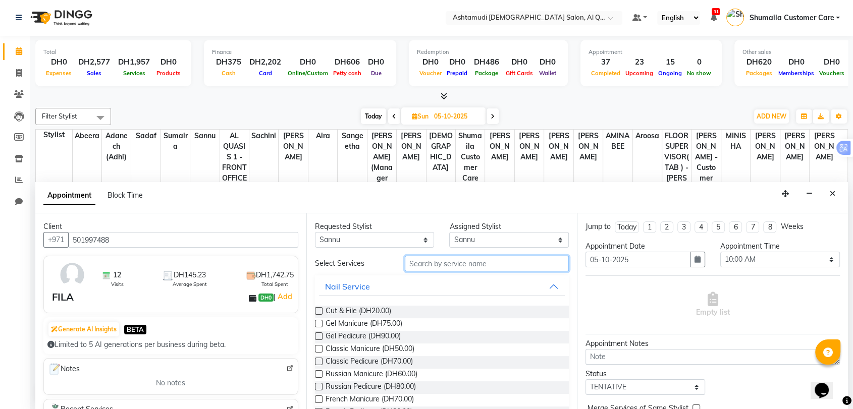
click at [473, 262] on input "text" at bounding box center [487, 264] width 165 height 16
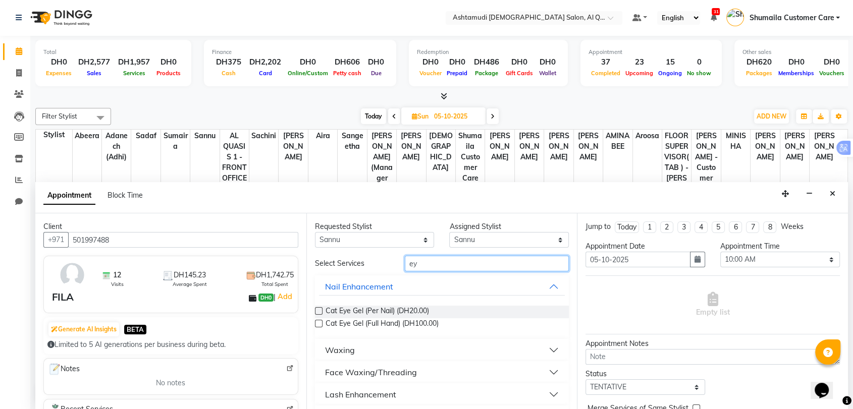
type input "ey"
click at [378, 369] on div "Face Waxing/Threading" at bounding box center [371, 373] width 92 height 12
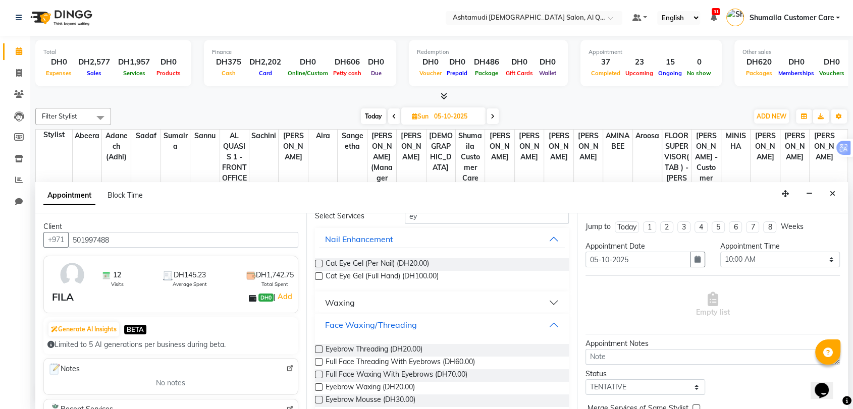
scroll to position [112, 0]
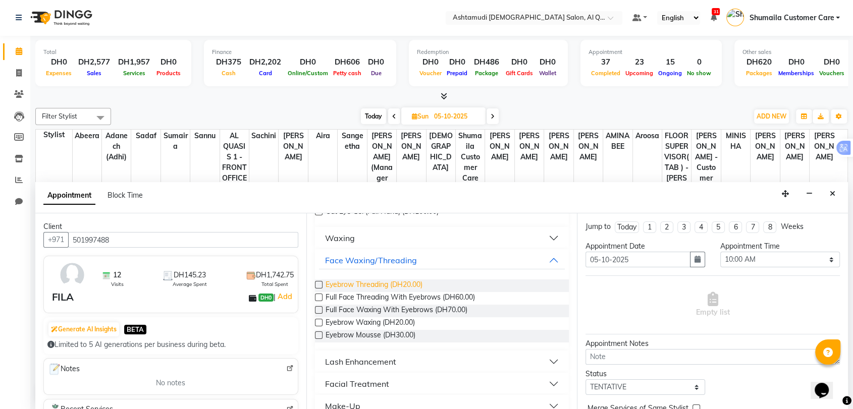
click at [370, 280] on span "Eyebrow Threading (DH20.00)" at bounding box center [374, 286] width 97 height 13
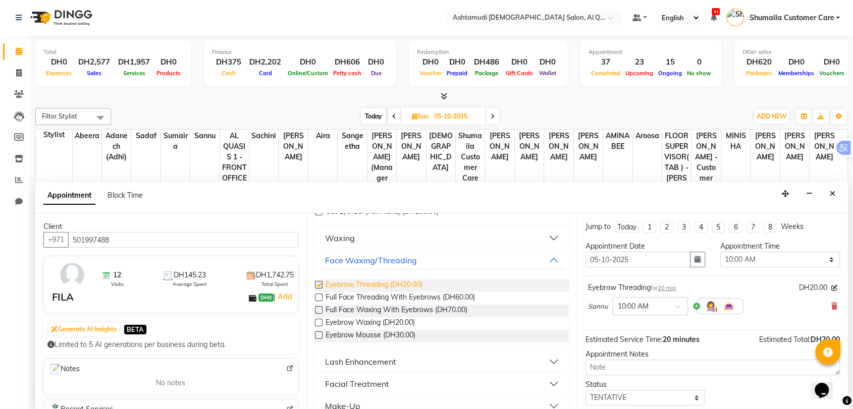
checkbox input "false"
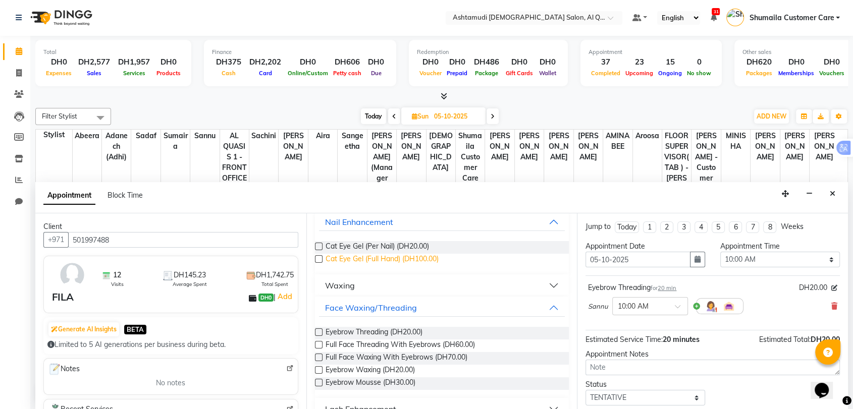
scroll to position [0, 0]
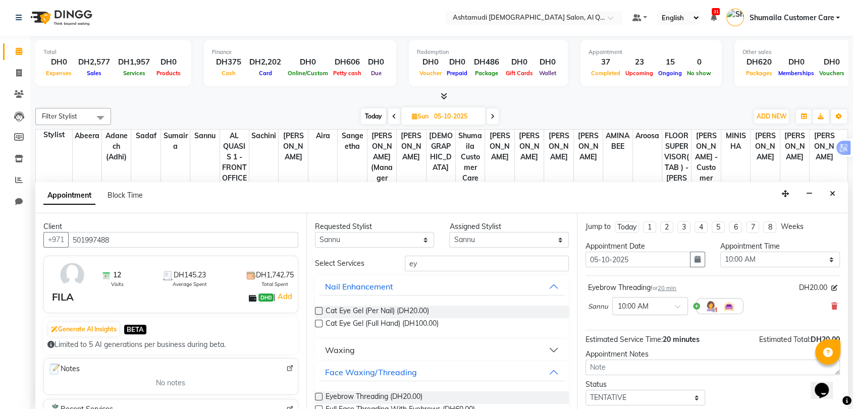
click at [398, 268] on div "ey" at bounding box center [487, 264] width 180 height 16
click at [410, 263] on input "ey" at bounding box center [487, 264] width 165 height 16
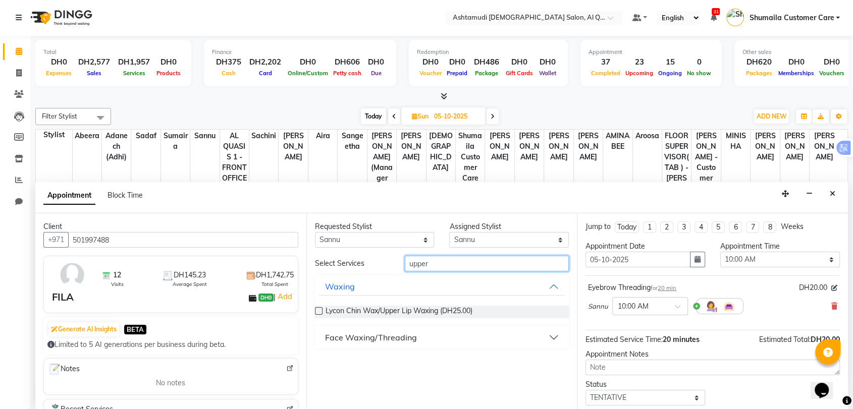
type input "upper"
click at [373, 335] on div "Face Waxing/Threading" at bounding box center [371, 338] width 92 height 12
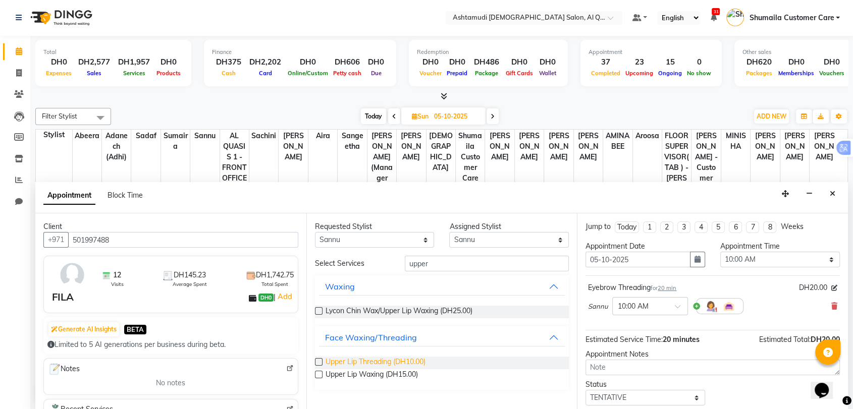
click at [372, 360] on span "Upper Lip Threading (DH10.00)" at bounding box center [376, 363] width 100 height 13
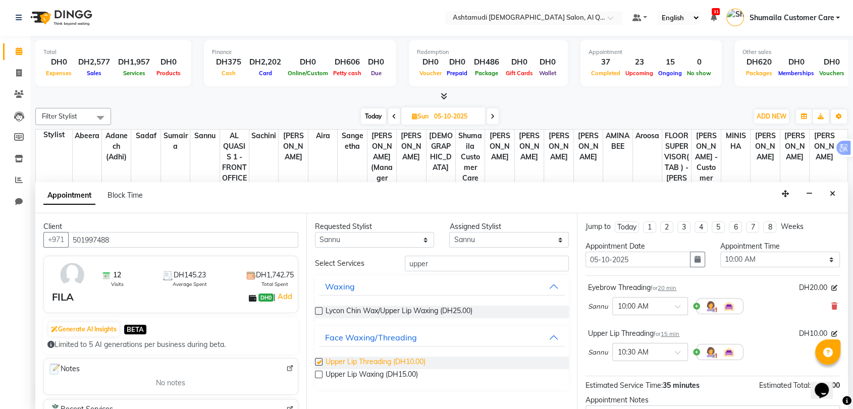
checkbox input "false"
click at [418, 265] on input "upper" at bounding box center [487, 264] width 165 height 16
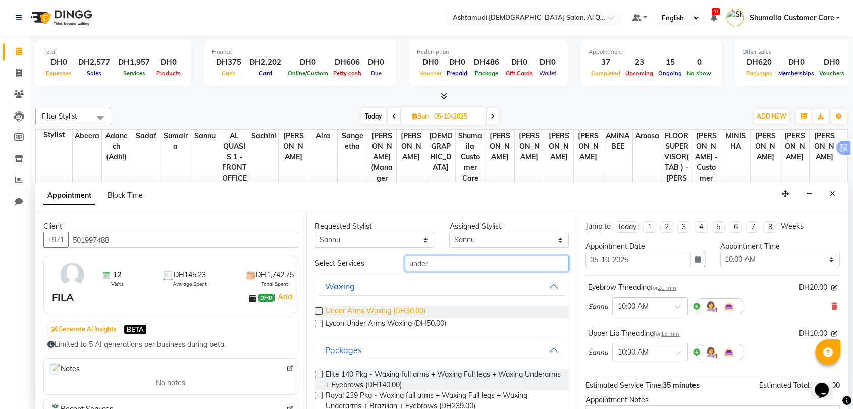
type input "under"
click at [405, 306] on span "Under Arms Waxing (DH30.00)" at bounding box center [376, 312] width 100 height 13
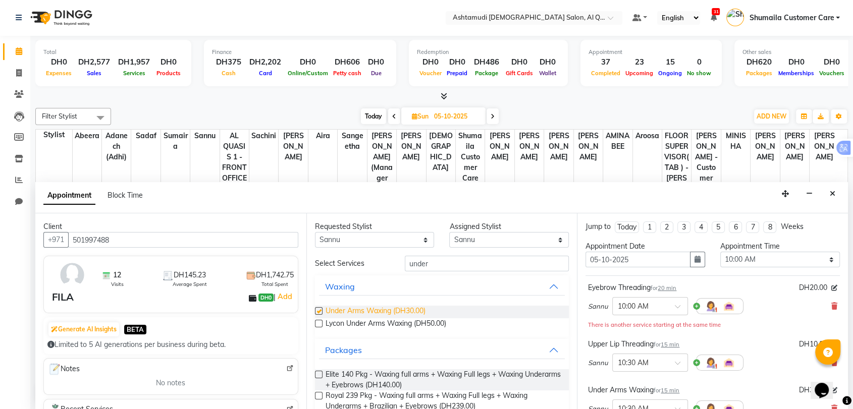
checkbox input "false"
click at [413, 267] on input "under" at bounding box center [487, 264] width 165 height 16
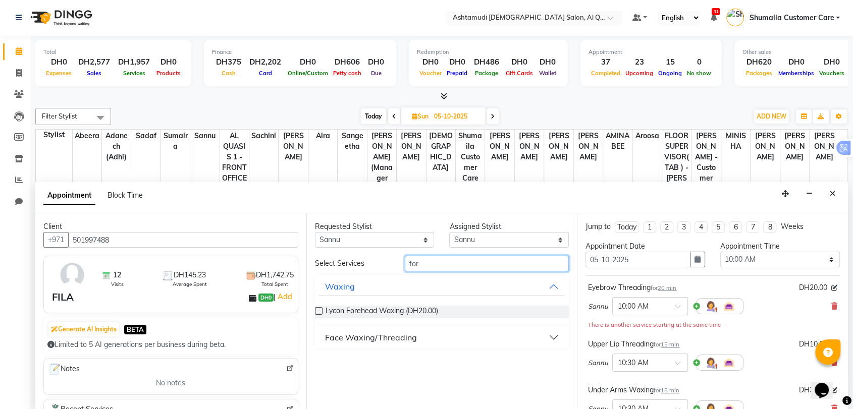
type input "for"
click at [369, 337] on div "Face Waxing/Threading" at bounding box center [371, 338] width 92 height 12
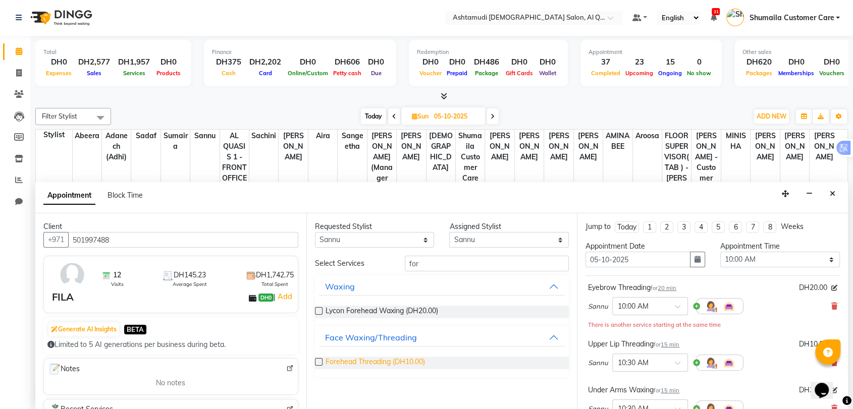
click at [377, 359] on span "Forehead Threading (DH10.00)" at bounding box center [375, 363] width 99 height 13
checkbox input "false"
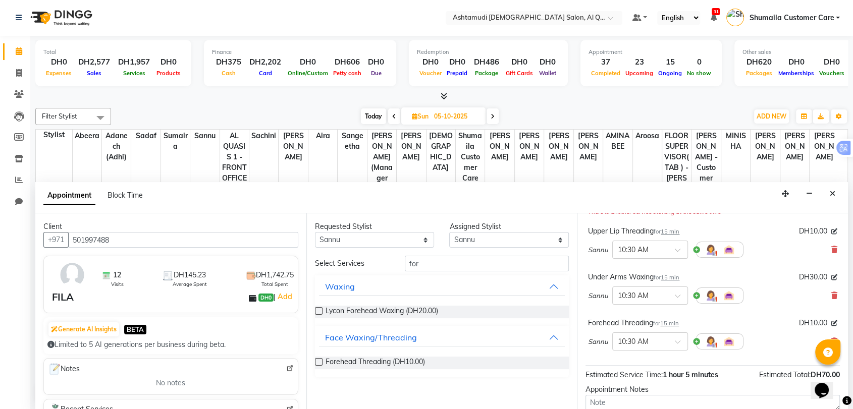
scroll to position [208, 0]
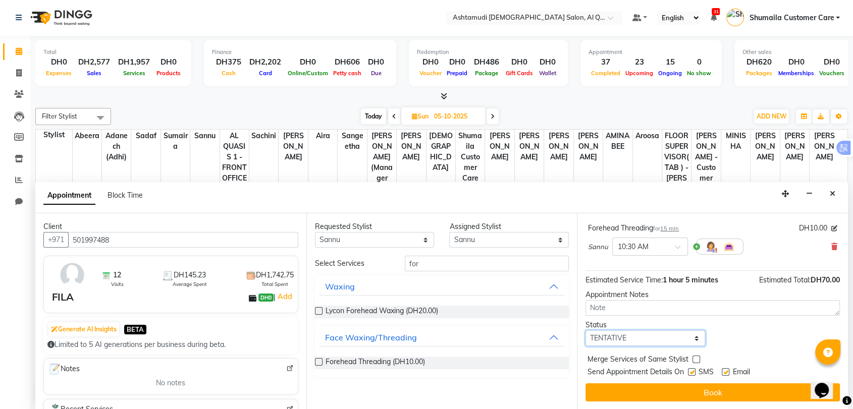
click at [625, 336] on select "Select TENTATIVE CONFIRM UPCOMING" at bounding box center [646, 339] width 120 height 16
select select "confirm booking"
click at [586, 331] on select "Select TENTATIVE CONFIRM UPCOMING" at bounding box center [646, 339] width 120 height 16
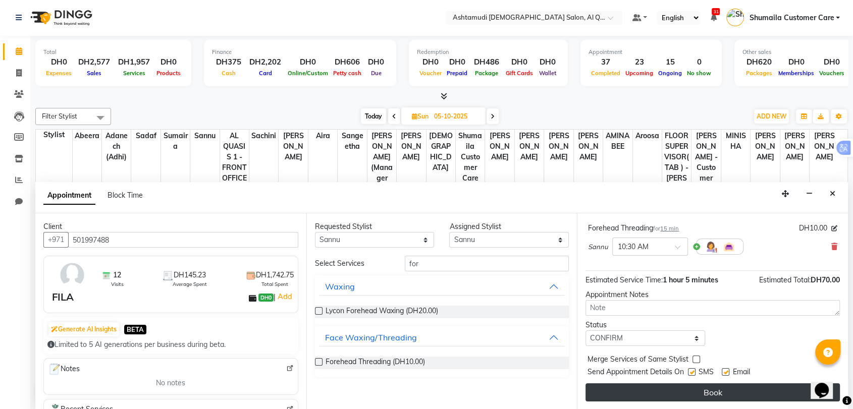
click at [626, 390] on button "Book" at bounding box center [713, 393] width 254 height 18
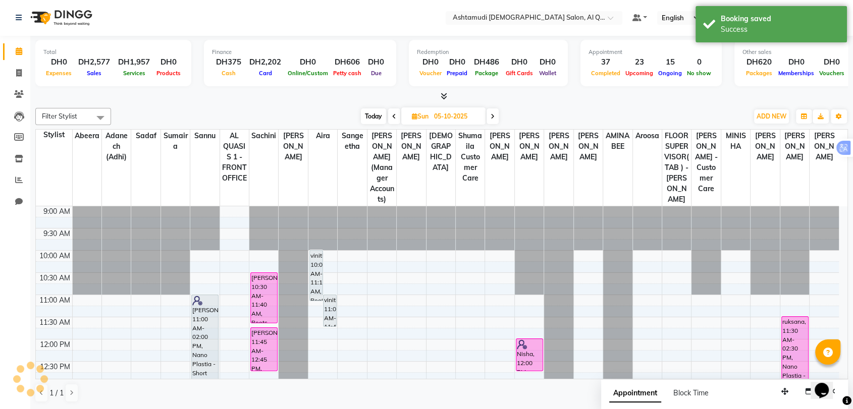
scroll to position [0, 0]
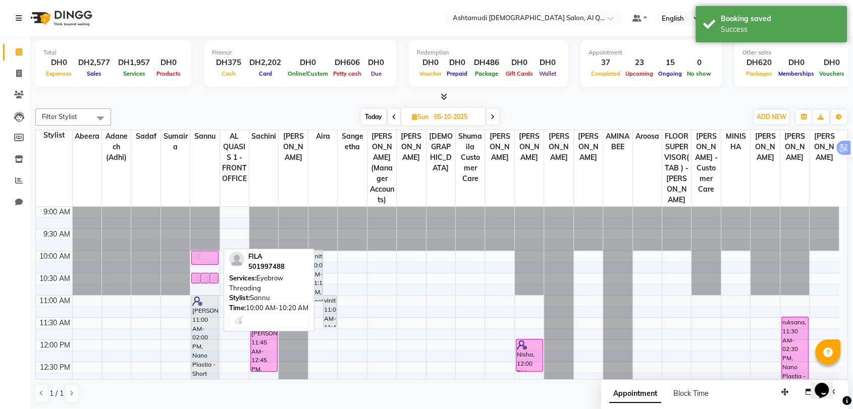
click at [203, 252] on div at bounding box center [204, 257] width 25 height 10
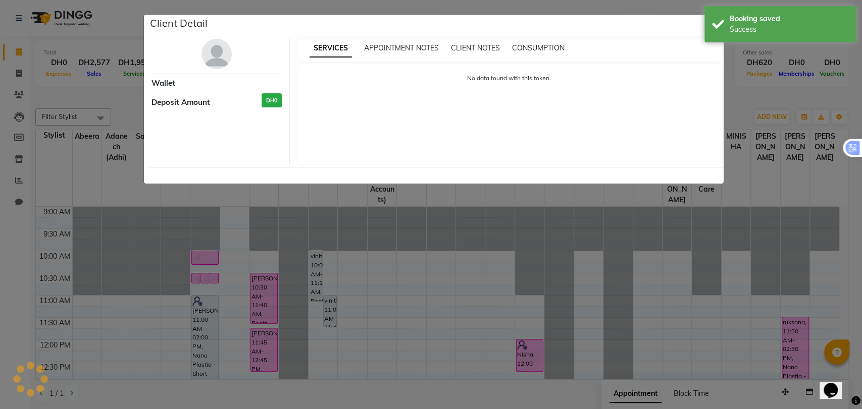
select select "6"
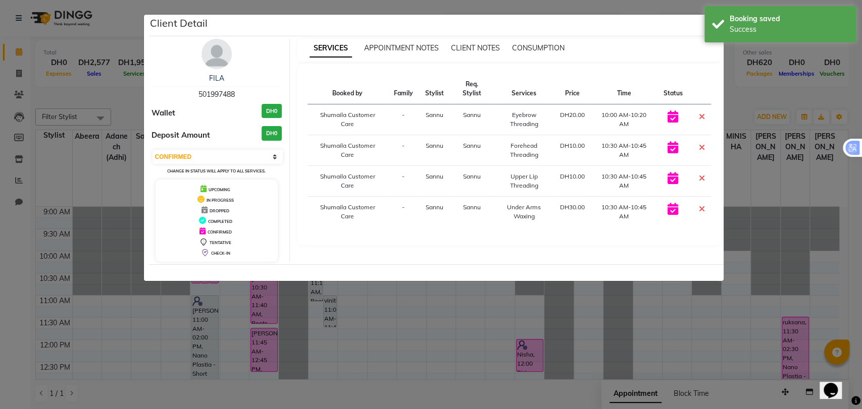
click at [697, 64] on div "Booked by Family Stylist Req. Stylist Services Price Time Status Shumaila Custo…" at bounding box center [509, 155] width 424 height 182
click at [686, 30] on div "Client Detail" at bounding box center [436, 26] width 575 height 22
click at [710, 58] on div "SERVICES APPOINTMENT NOTES CLIENT NOTES CONSUMPTION" at bounding box center [509, 50] width 424 height 23
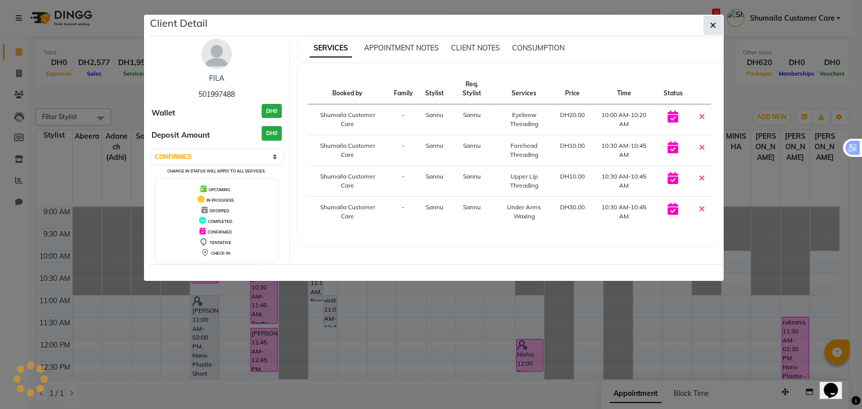
click at [714, 29] on icon "button" at bounding box center [713, 25] width 6 height 8
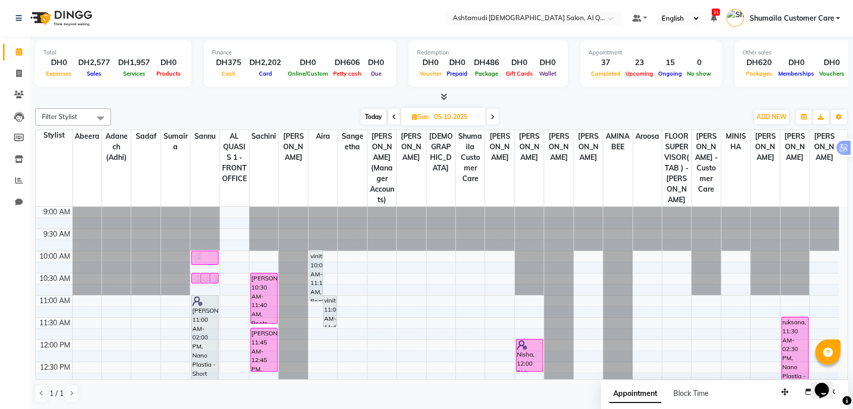
click at [373, 112] on span "Today" at bounding box center [373, 117] width 25 height 16
type input "04-10-2025"
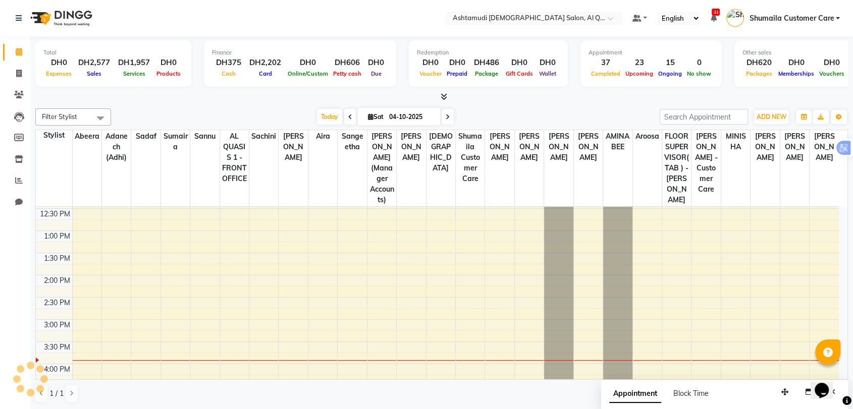
scroll to position [210, 0]
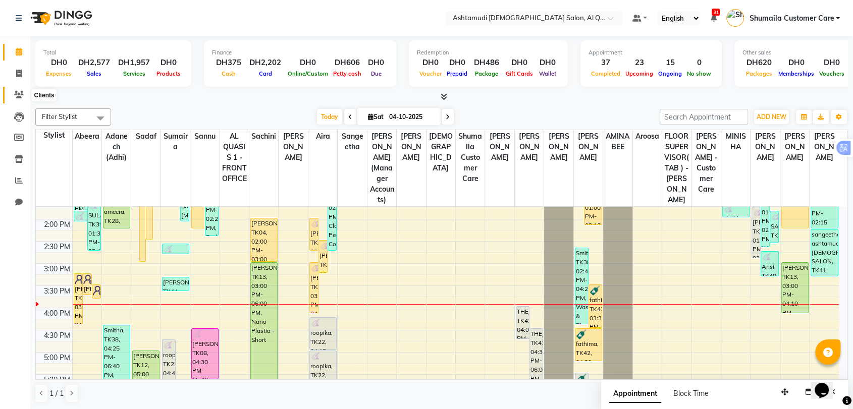
click at [14, 94] on icon at bounding box center [19, 95] width 10 height 8
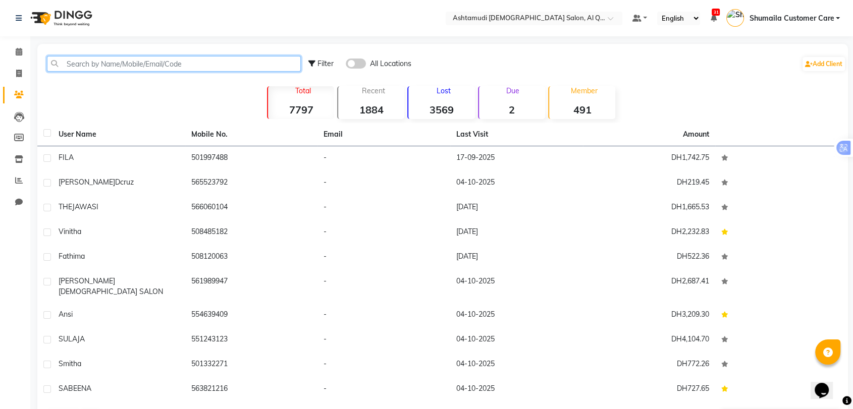
click at [141, 68] on input "text" at bounding box center [174, 64] width 254 height 16
paste input "971585131456"
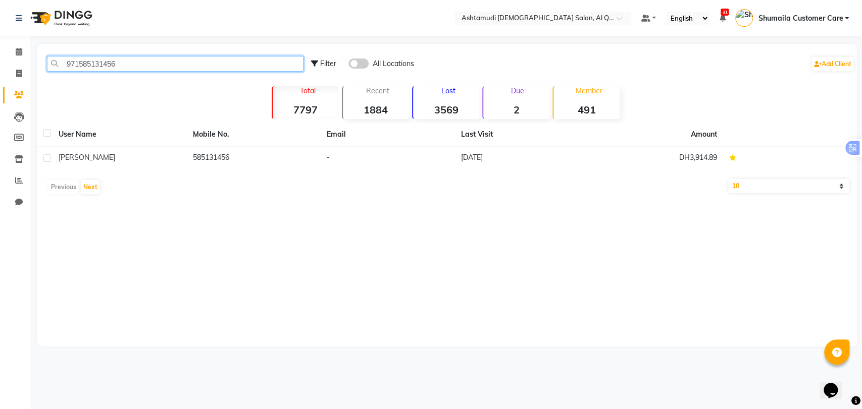
click at [78, 62] on input "971585131456" at bounding box center [175, 64] width 256 height 16
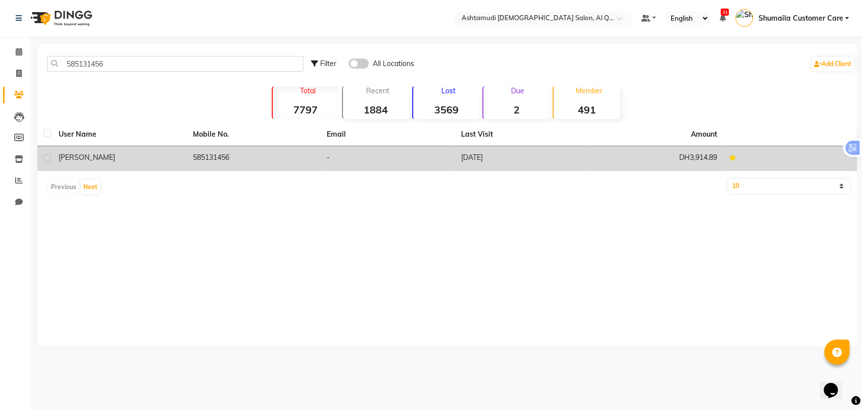
click at [200, 156] on td "585131456" at bounding box center [254, 158] width 134 height 25
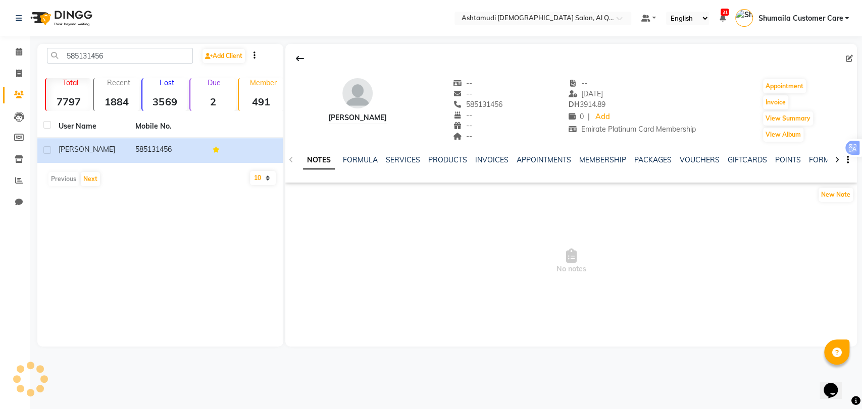
drag, startPoint x: 447, startPoint y: 102, endPoint x: 495, endPoint y: 104, distance: 48.0
click at [495, 104] on div "Anitha -- -- 585131456 -- -- -- -- 03-06-2025 DH 3914.89 0 | Add Emirate Platin…" at bounding box center [570, 105] width 571 height 75
copy span "585131456"
drag, startPoint x: 392, startPoint y: 286, endPoint x: 368, endPoint y: 261, distance: 35.7
click at [391, 284] on span "No notes" at bounding box center [570, 261] width 571 height 101
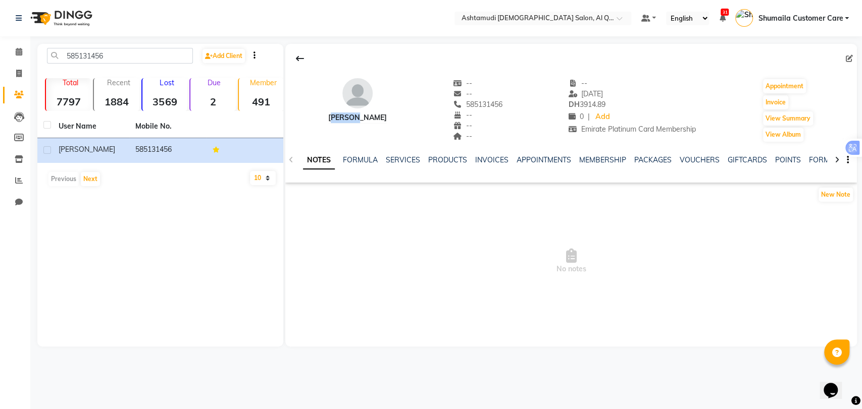
drag, startPoint x: 332, startPoint y: 116, endPoint x: 366, endPoint y: 116, distance: 33.3
click at [366, 116] on div "Anitha -- -- 585131456 -- -- -- -- 03-06-2025 DH 3914.89 0 | Add Emirate Platin…" at bounding box center [570, 105] width 571 height 75
copy div "Anitha"
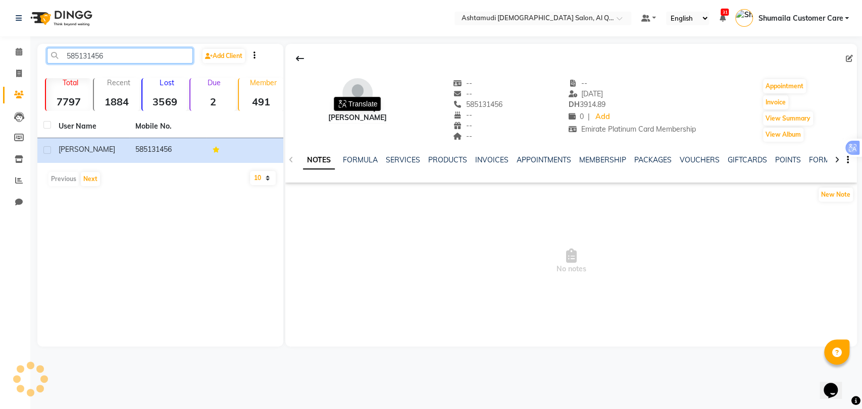
click at [97, 61] on input "585131456" at bounding box center [120, 56] width 146 height 16
paste input "971504960450"
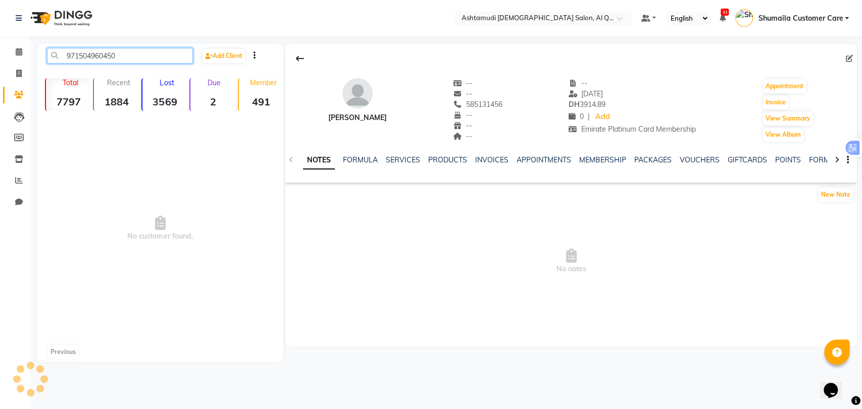
click at [80, 59] on input "971504960450" at bounding box center [120, 56] width 146 height 16
click at [124, 55] on input "504960450" at bounding box center [120, 56] width 146 height 16
drag, startPoint x: 105, startPoint y: 57, endPoint x: 37, endPoint y: 55, distance: 68.2
click at [37, 55] on div "504960450 Add Client Total 7797 Recent 1884 Lost 3569 Due 2 Member 491 No custo…" at bounding box center [160, 203] width 246 height 319
type input "504960450"
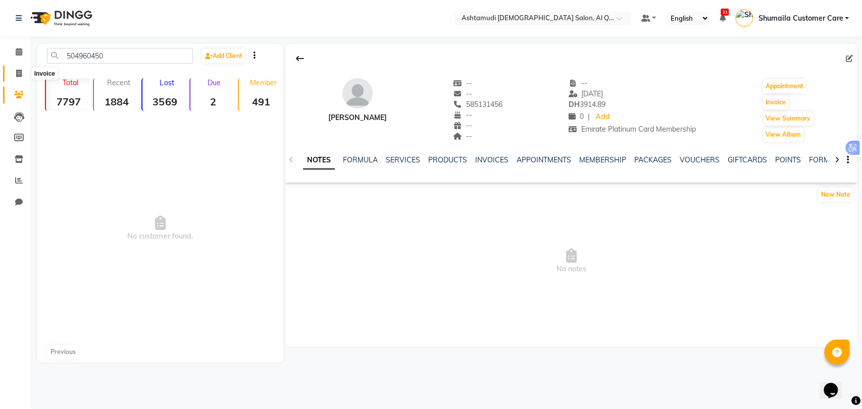
click at [18, 74] on icon at bounding box center [19, 74] width 6 height 8
select select "service"
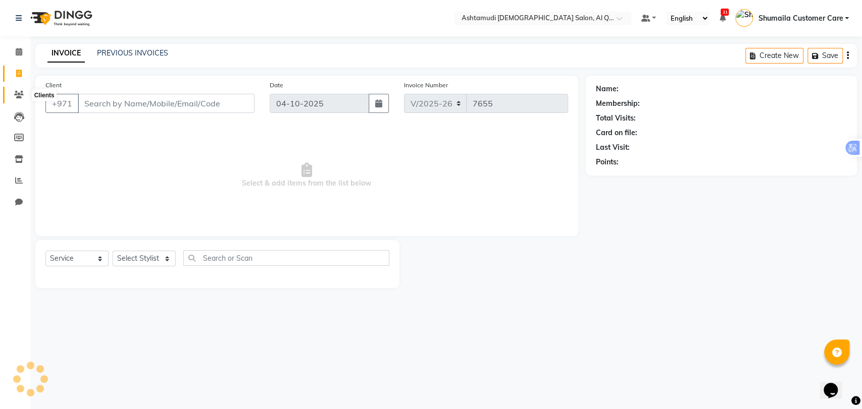
click at [20, 92] on icon at bounding box center [19, 95] width 10 height 8
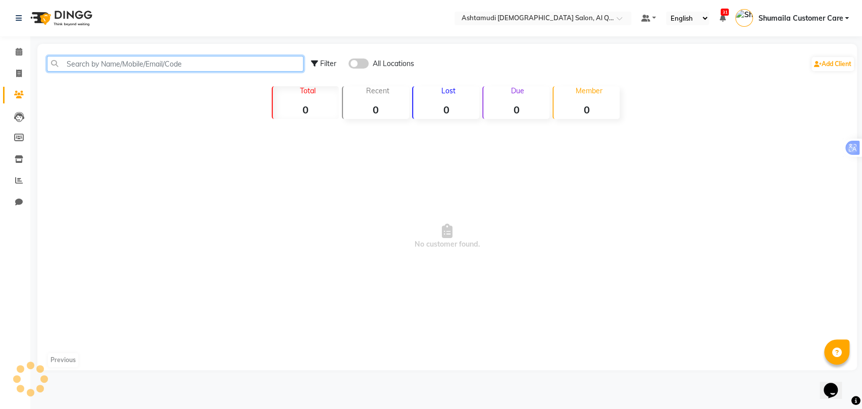
click at [100, 64] on input "text" at bounding box center [175, 64] width 256 height 16
paste input "504960450"
type input "504960450"
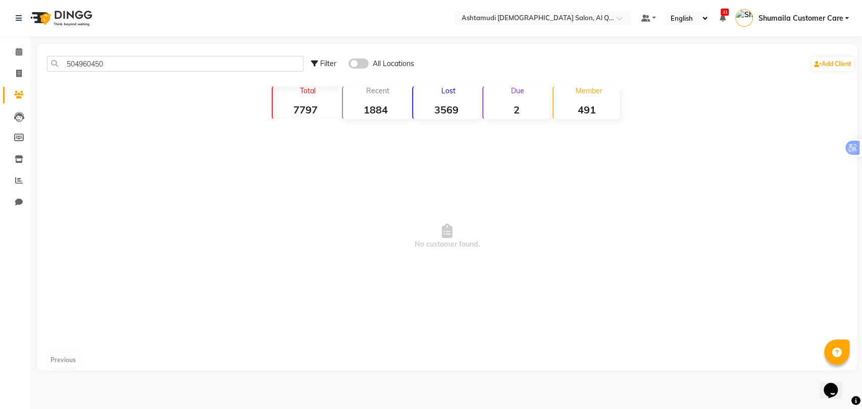
click at [360, 66] on span at bounding box center [358, 64] width 20 height 10
click at [348, 65] on input "checkbox" at bounding box center [348, 65] width 0 height 0
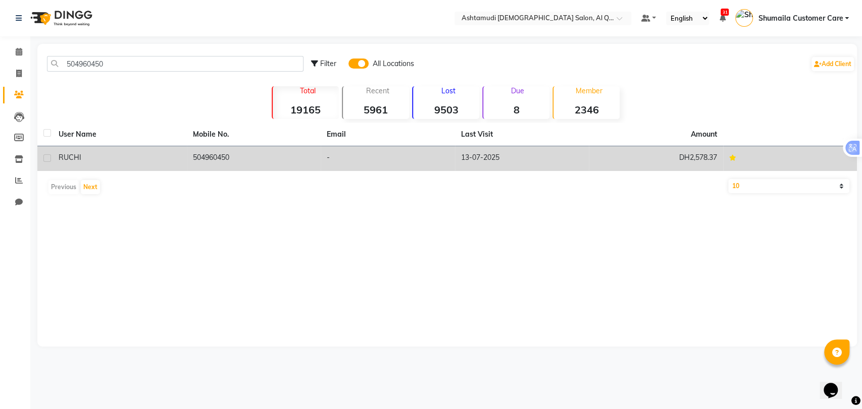
click at [366, 168] on td "-" at bounding box center [388, 158] width 134 height 25
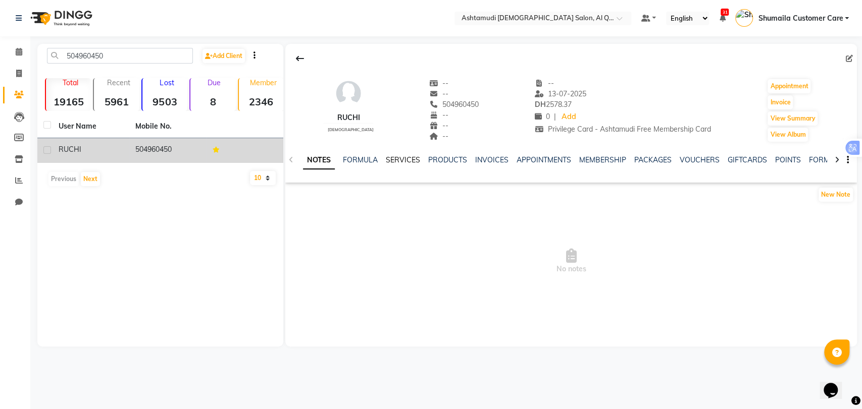
click at [404, 161] on link "SERVICES" at bounding box center [403, 159] width 34 height 9
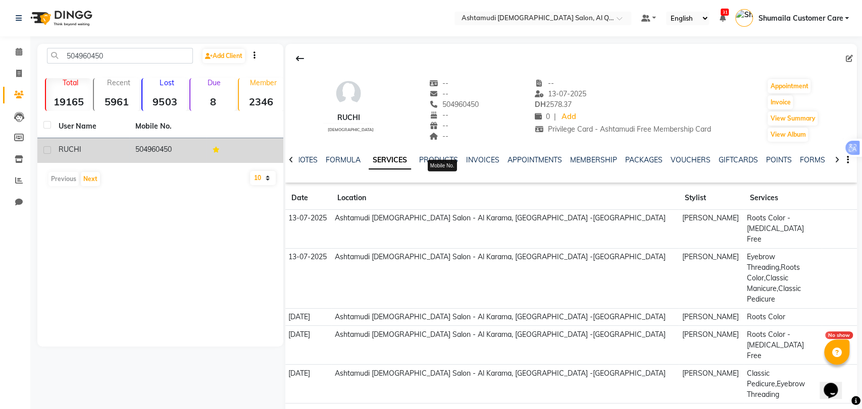
drag, startPoint x: 431, startPoint y: 101, endPoint x: 468, endPoint y: 106, distance: 37.6
click at [468, 106] on span "504960450" at bounding box center [453, 104] width 49 height 9
copy span "504960450"
click at [392, 382] on div "Select Location × Ashtamudi Ladies Salon, Al Qusais 1 Default Panel My Panel En…" at bounding box center [431, 223] width 862 height 447
click at [18, 70] on icon at bounding box center [19, 74] width 6 height 8
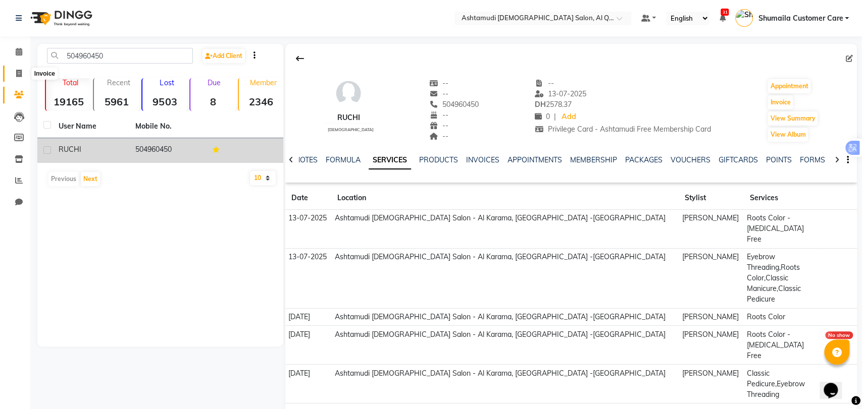
select select "service"
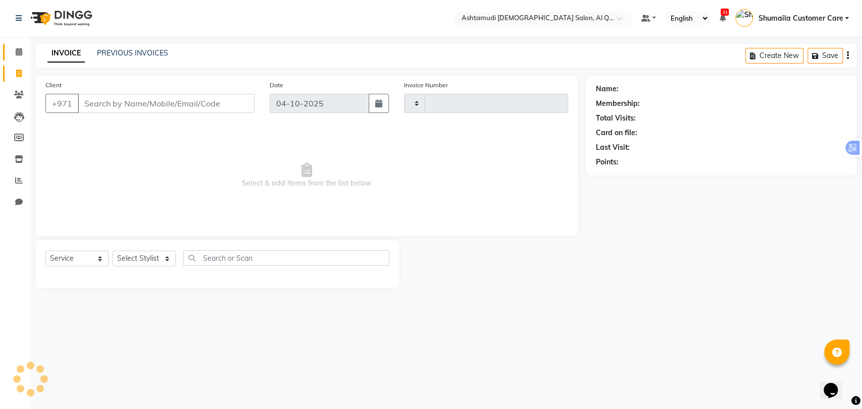
type input "7655"
select select "6848"
click at [20, 53] on icon at bounding box center [19, 52] width 7 height 8
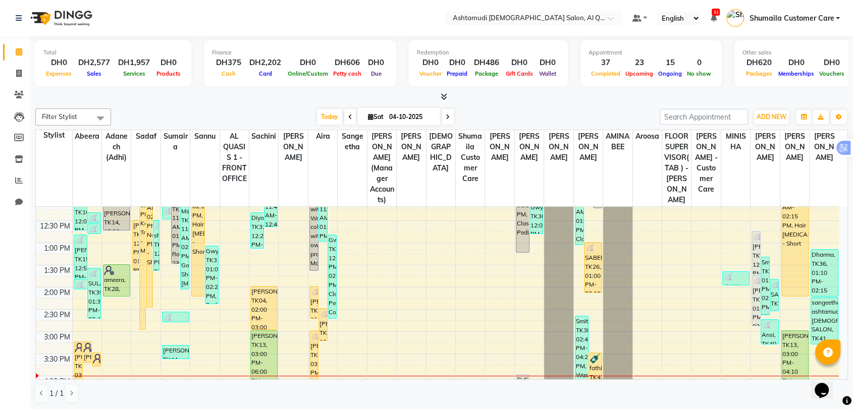
scroll to position [168, 0]
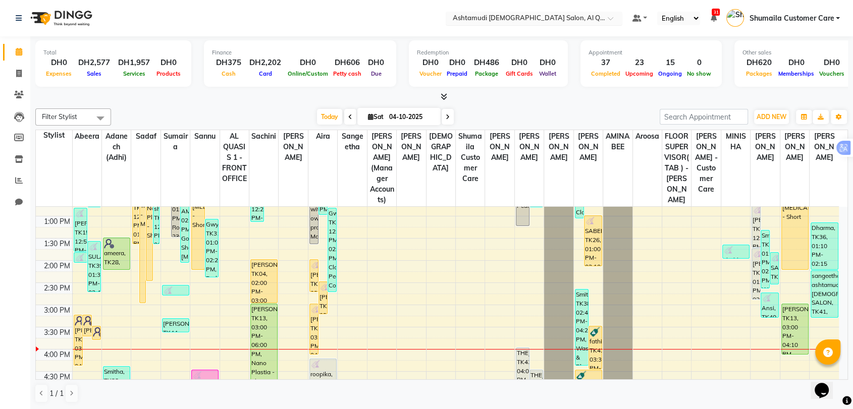
click at [507, 14] on input "text" at bounding box center [524, 19] width 146 height 10
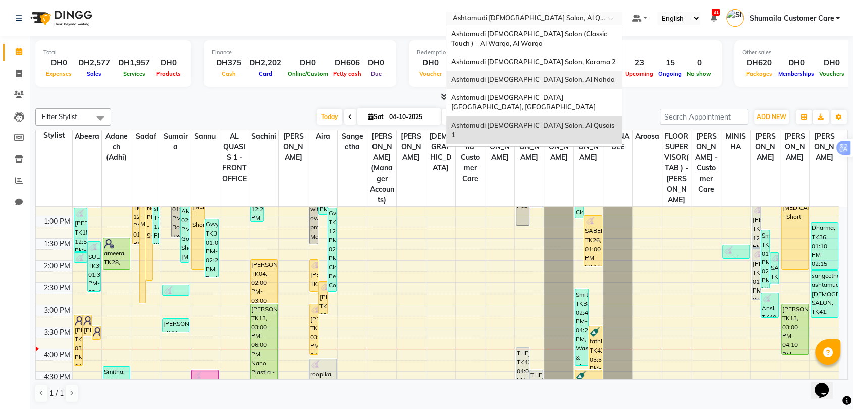
click at [550, 82] on span "Ashtamudi [DEMOGRAPHIC_DATA] Salon, Al Nahda" at bounding box center [533, 79] width 164 height 8
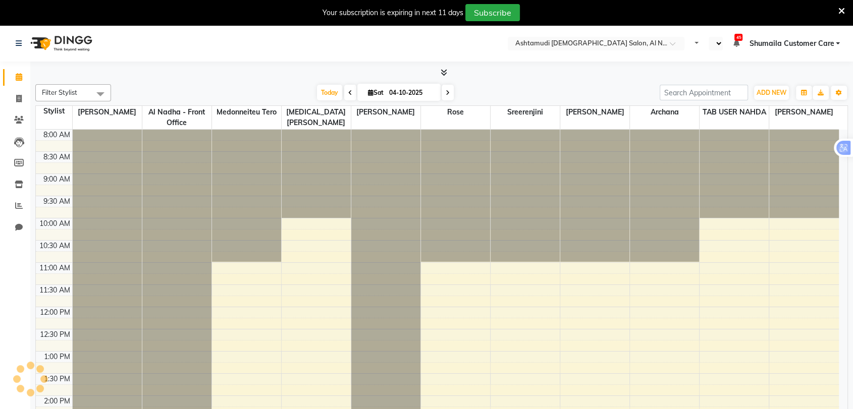
scroll to position [222, 0]
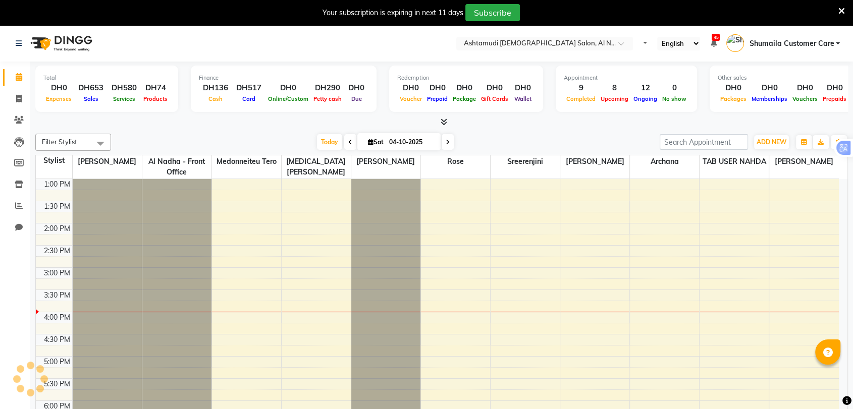
select select "en"
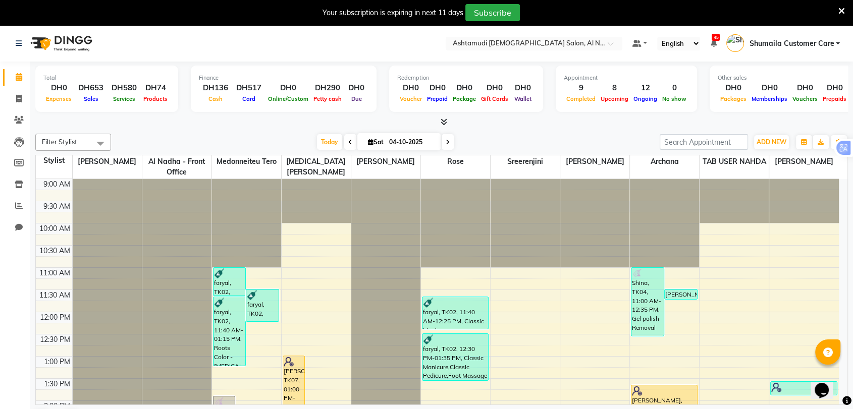
scroll to position [0, 0]
click at [442, 142] on span at bounding box center [448, 142] width 12 height 16
type input "05-10-2025"
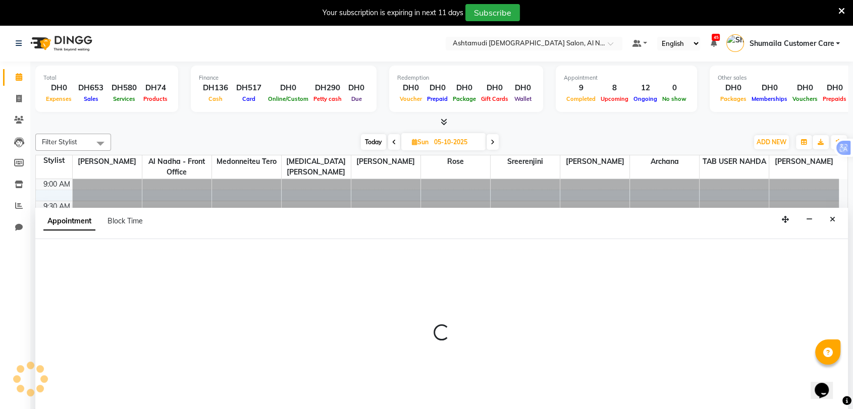
scroll to position [26, 0]
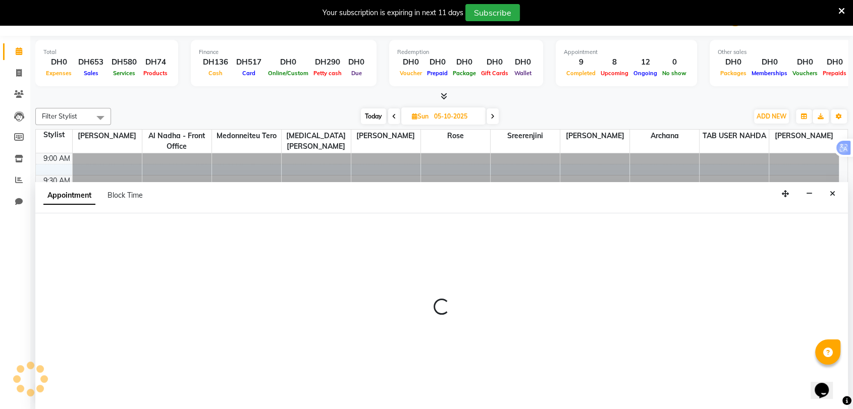
select select "59179"
select select "tentative"
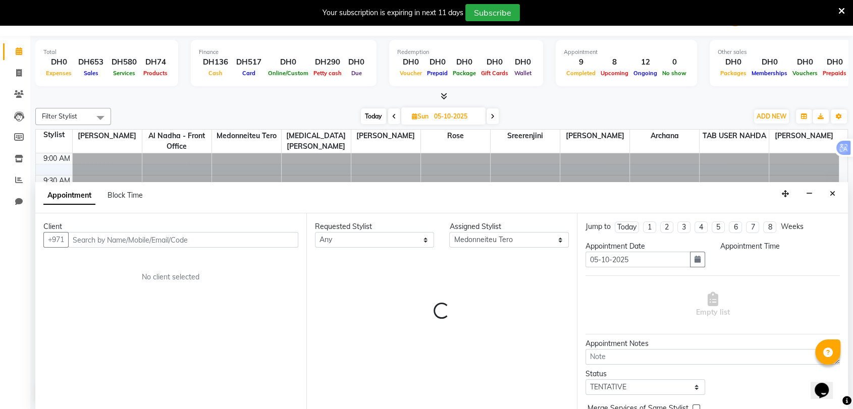
select select "660"
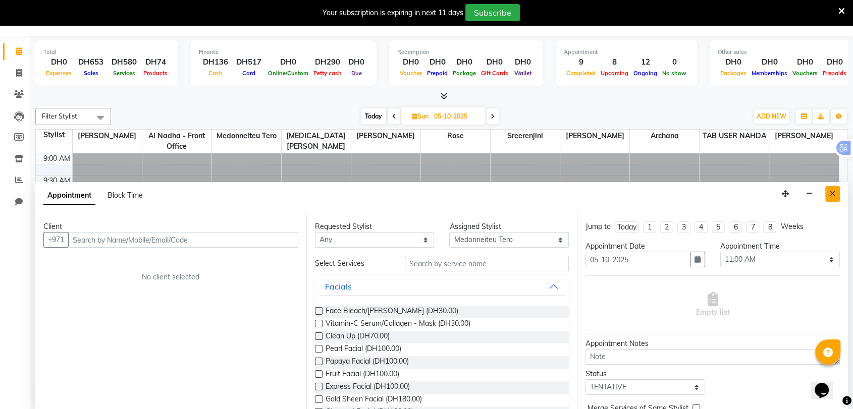
click at [834, 189] on button "Close" at bounding box center [832, 194] width 15 height 16
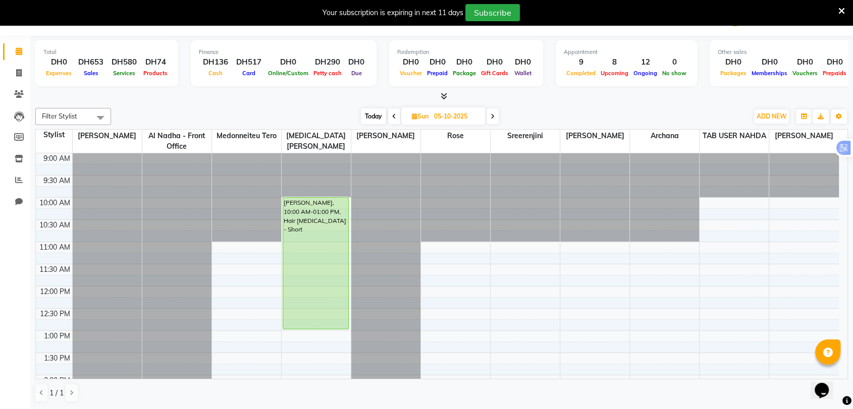
click at [363, 114] on span "Today" at bounding box center [373, 117] width 25 height 16
type input "04-10-2025"
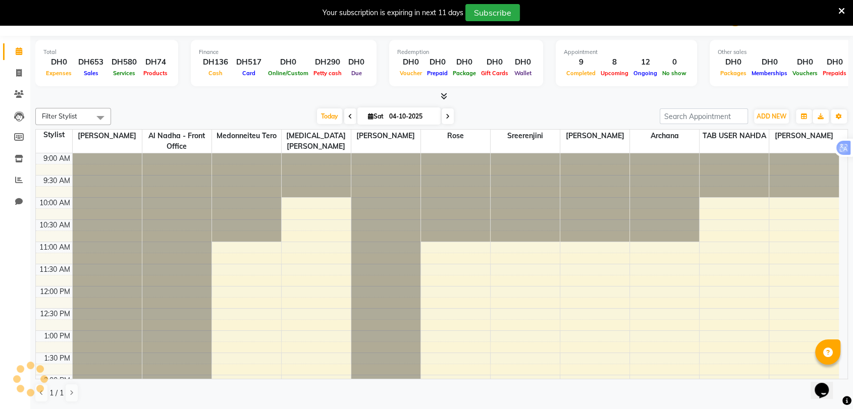
scroll to position [310, 0]
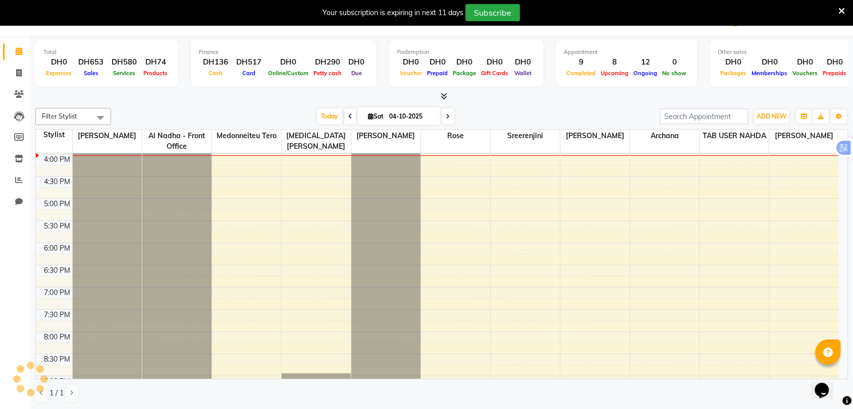
click at [841, 8] on icon at bounding box center [842, 11] width 7 height 9
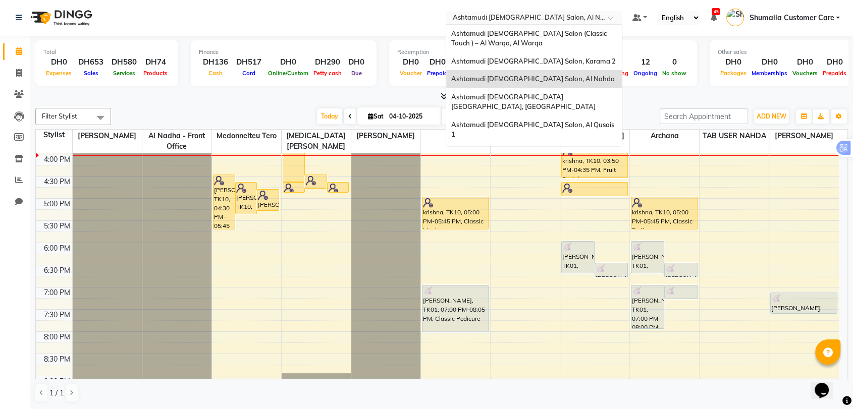
click at [507, 18] on input "text" at bounding box center [524, 19] width 146 height 10
click at [531, 54] on div "Ashtamudi [DEMOGRAPHIC_DATA] Salon, Karama 2" at bounding box center [534, 62] width 176 height 18
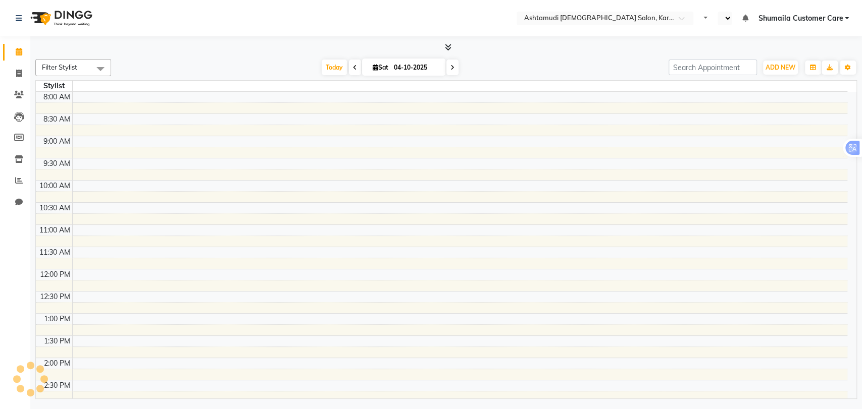
select select "en"
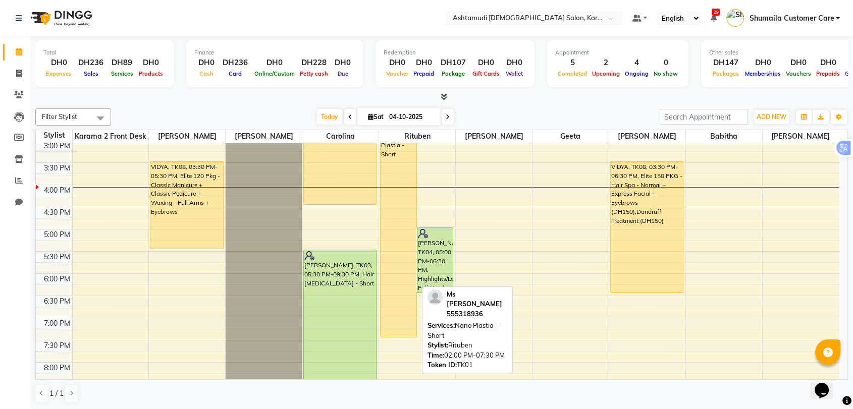
scroll to position [326, 0]
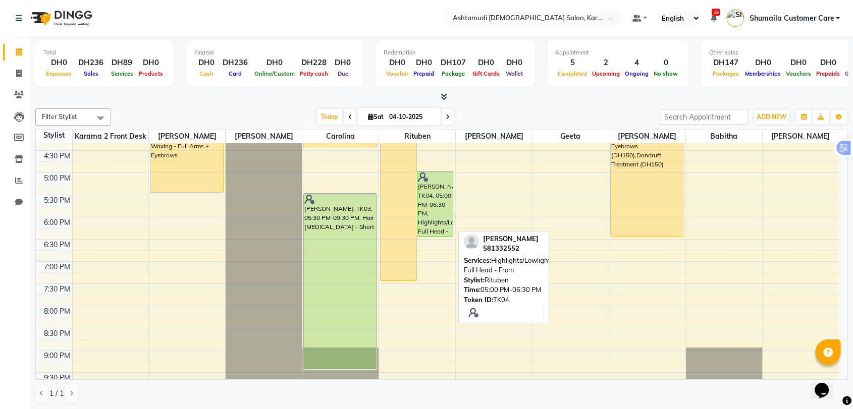
click at [431, 206] on div "[PERSON_NAME], TK04, 05:00 PM-06:30 PM, Highlights/Lowlights Full Head - From" at bounding box center [436, 204] width 36 height 65
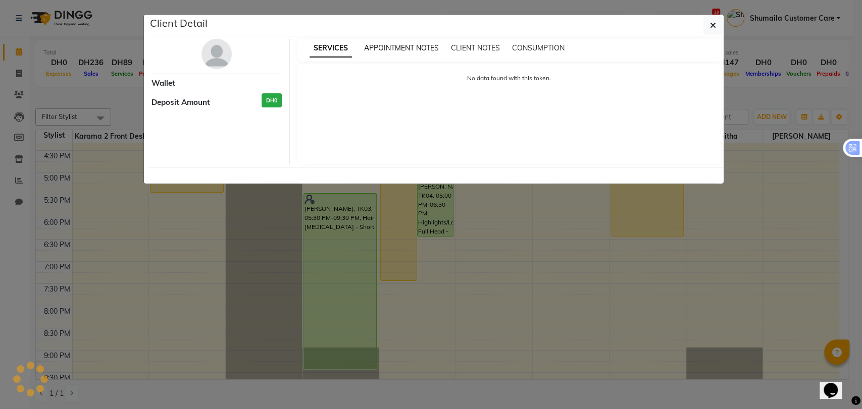
select select "5"
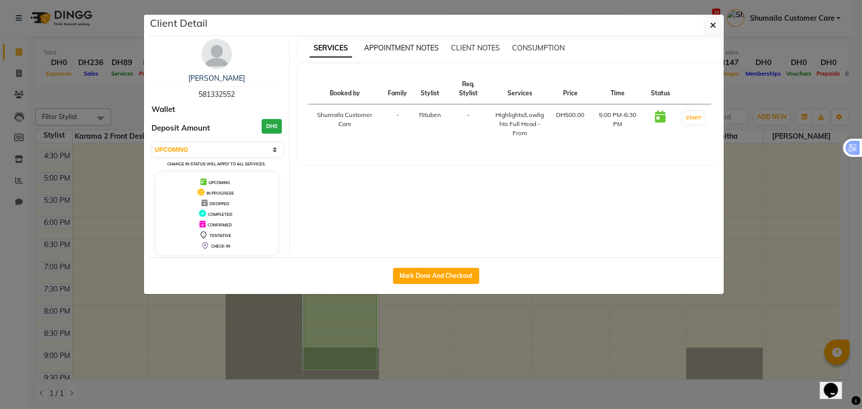
click at [380, 47] on span "APPOINTMENT NOTES" at bounding box center [401, 47] width 75 height 9
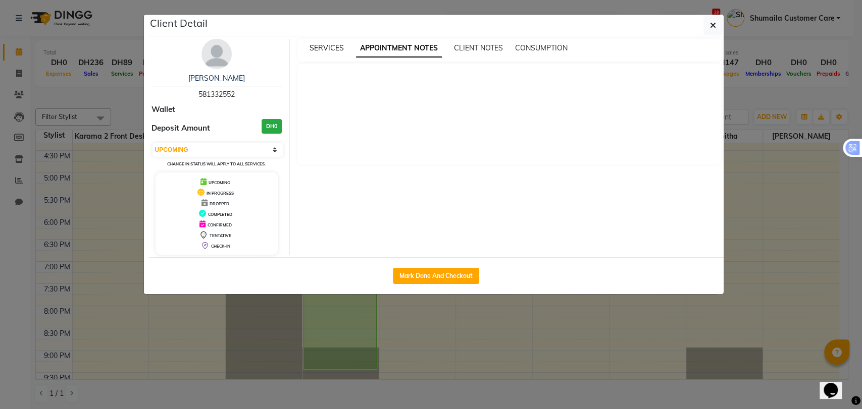
click at [340, 45] on span "SERVICES" at bounding box center [326, 47] width 34 height 9
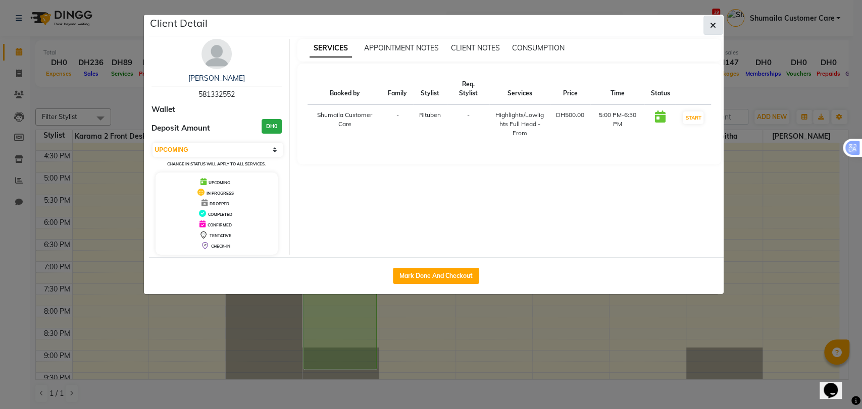
click at [710, 29] on icon "button" at bounding box center [713, 25] width 6 height 8
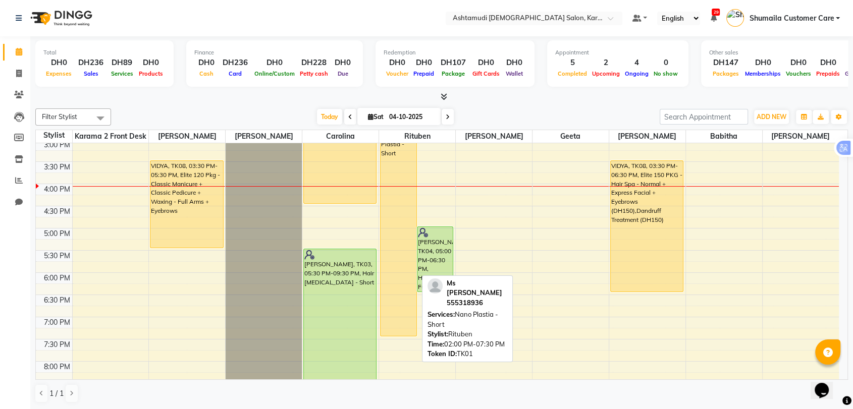
scroll to position [270, 0]
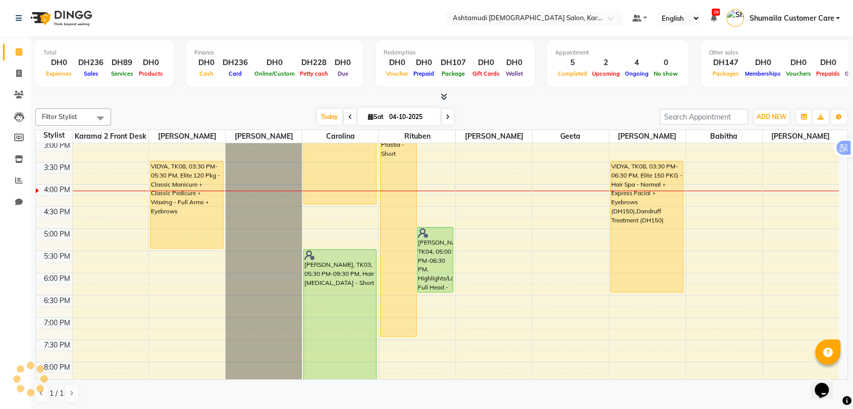
click at [538, 21] on input "text" at bounding box center [524, 19] width 146 height 10
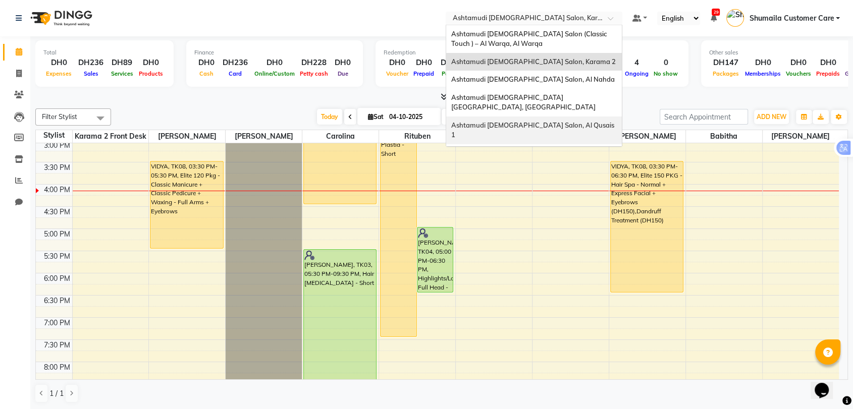
click at [553, 121] on span "Ashtamudi [DEMOGRAPHIC_DATA] Salon, Al Qusais 1" at bounding box center [533, 130] width 165 height 18
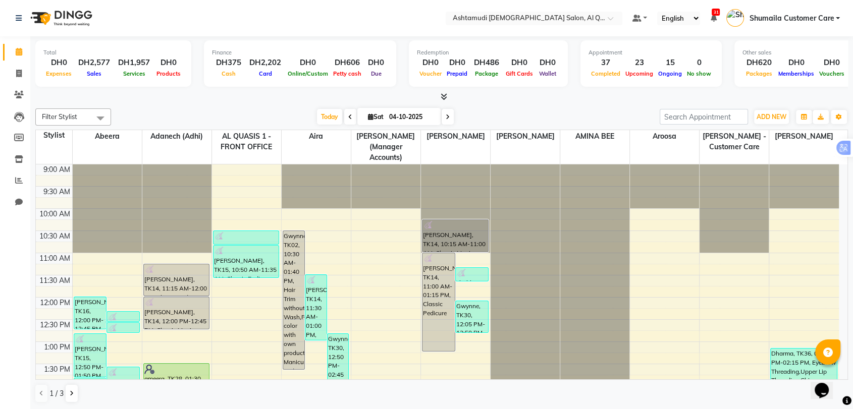
scroll to position [168, 0]
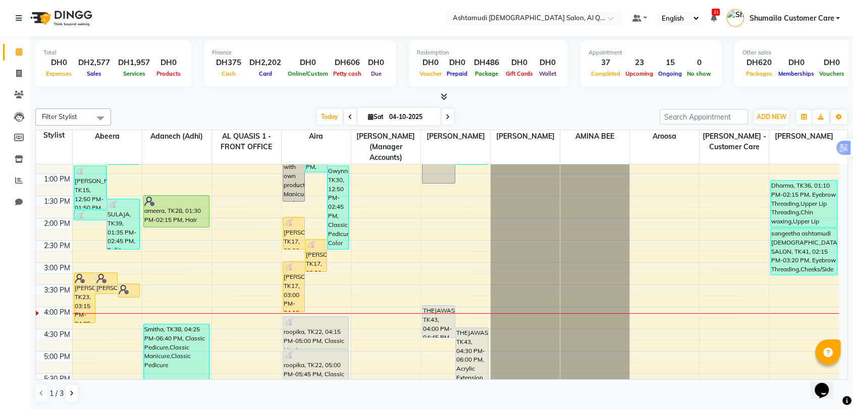
click at [446, 114] on icon at bounding box center [448, 117] width 4 height 6
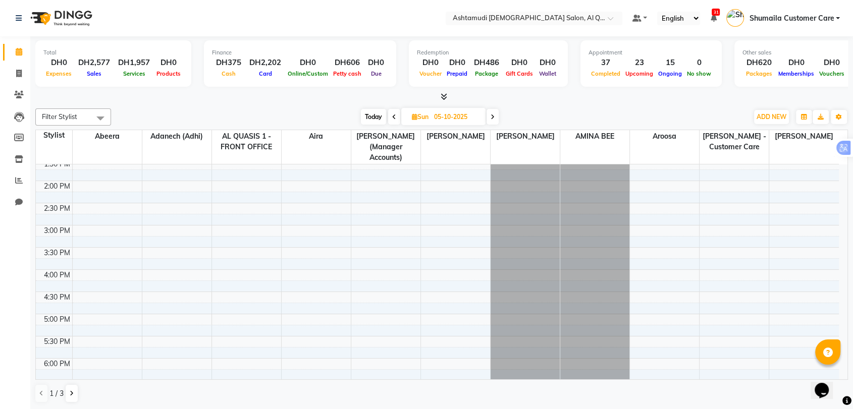
scroll to position [392, 0]
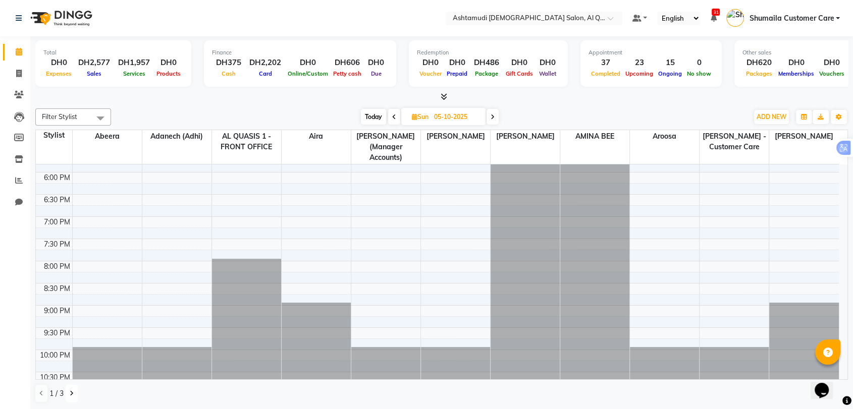
click at [70, 391] on icon at bounding box center [72, 394] width 4 height 6
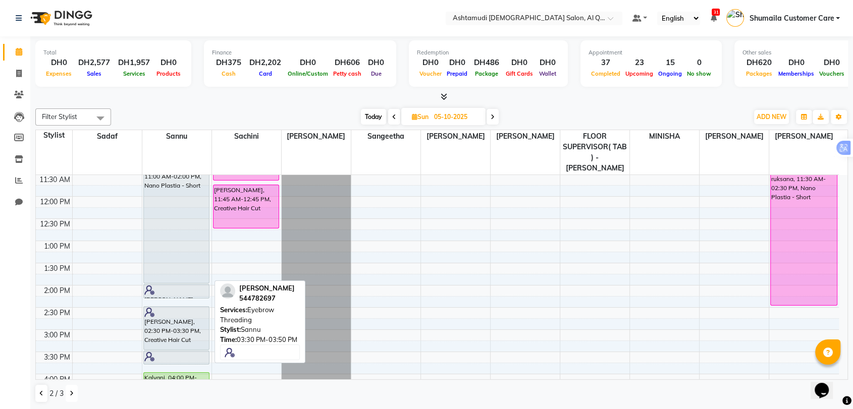
scroll to position [0, 0]
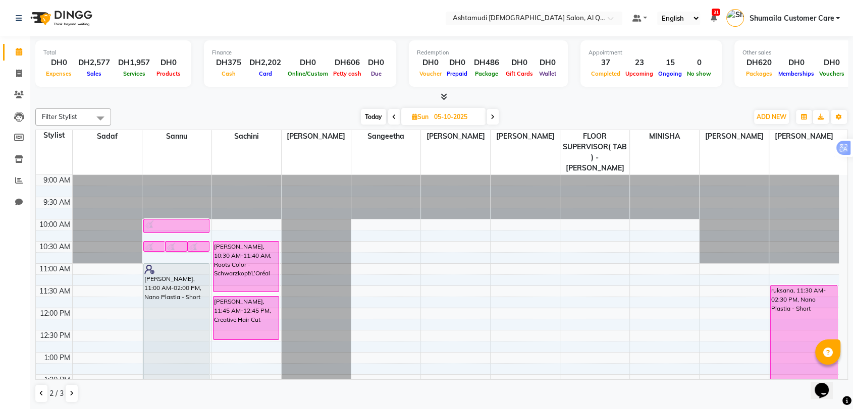
click at [371, 115] on span "Today" at bounding box center [373, 117] width 25 height 16
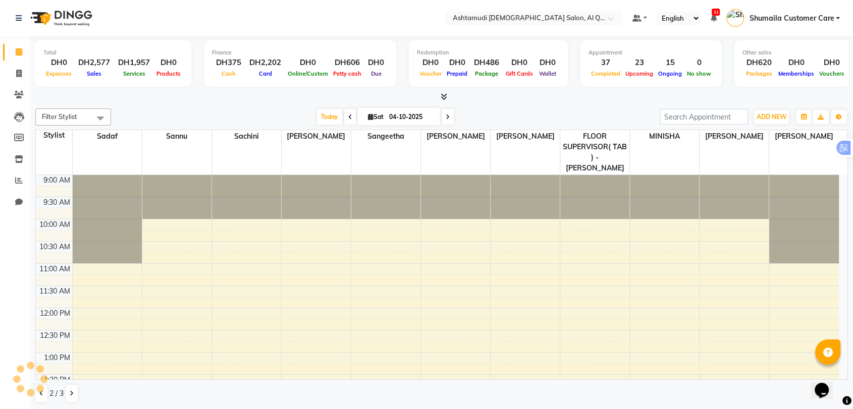
scroll to position [310, 0]
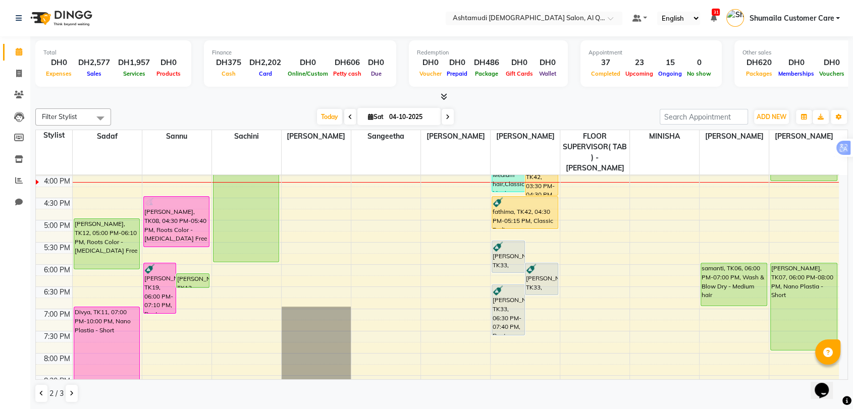
click at [450, 117] on span at bounding box center [448, 117] width 12 height 16
type input "05-10-2025"
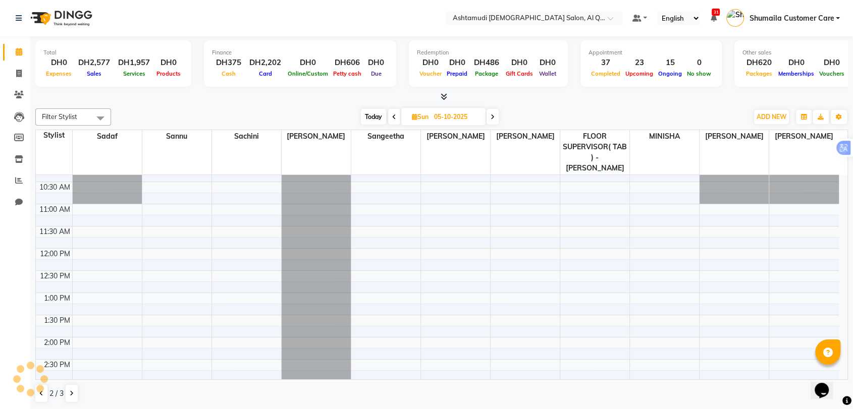
scroll to position [0, 0]
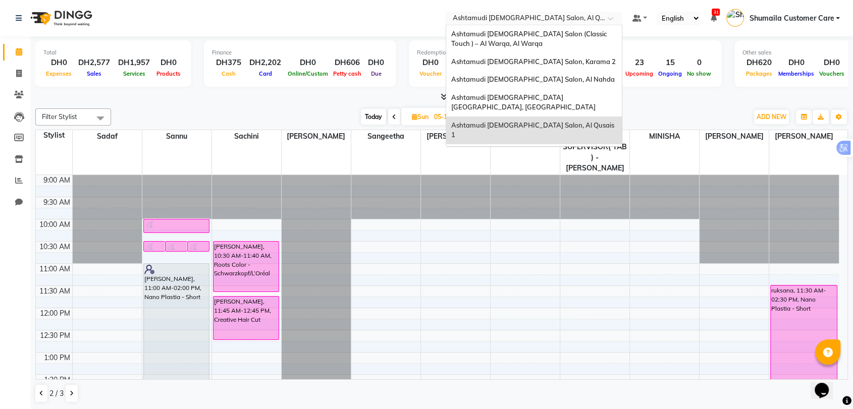
click at [520, 15] on input "text" at bounding box center [524, 19] width 146 height 10
click at [548, 81] on span "Ashtamudi [DEMOGRAPHIC_DATA] Salon, Al Nahda" at bounding box center [533, 79] width 164 height 8
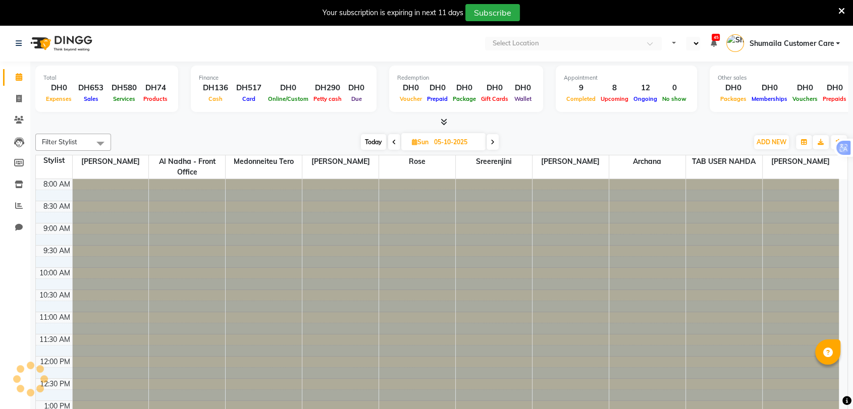
select select "en"
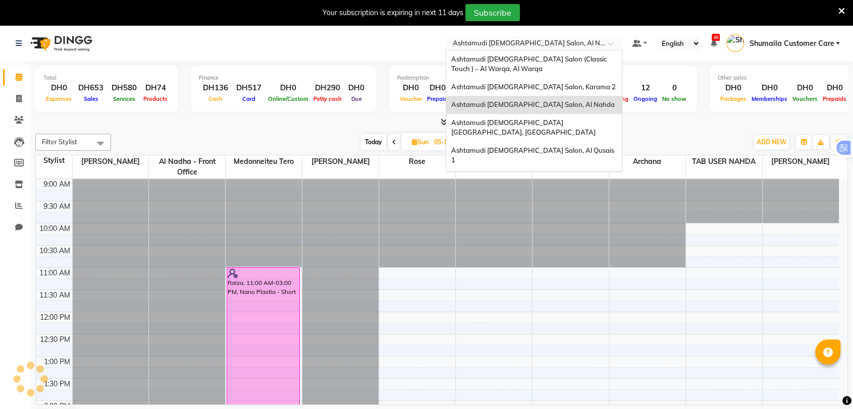
click at [502, 43] on input "text" at bounding box center [524, 44] width 146 height 10
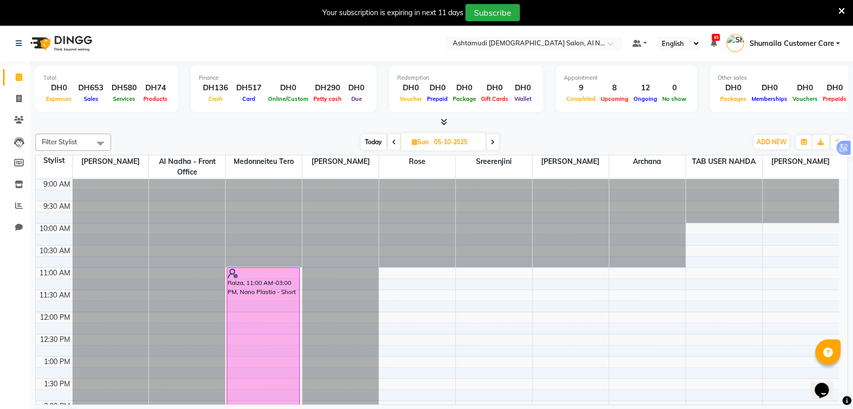
click at [368, 137] on span "Today" at bounding box center [373, 142] width 25 height 16
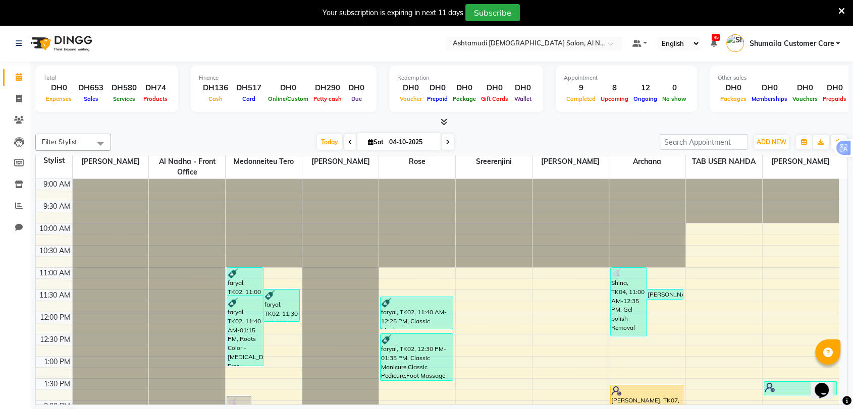
click at [446, 143] on icon at bounding box center [448, 142] width 4 height 6
type input "05-10-2025"
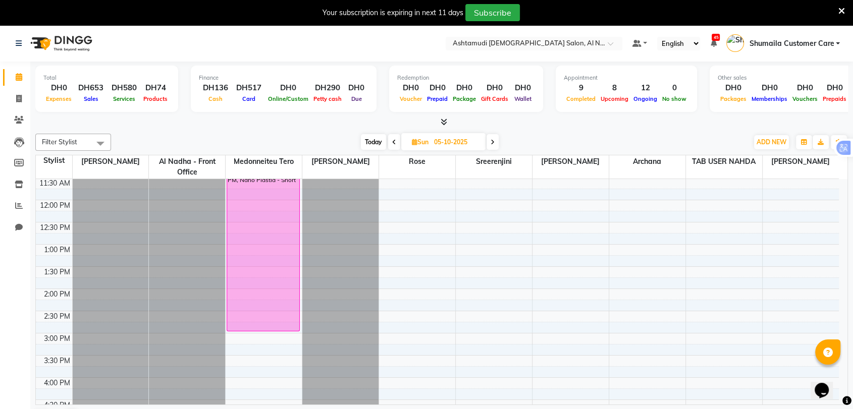
scroll to position [56, 0]
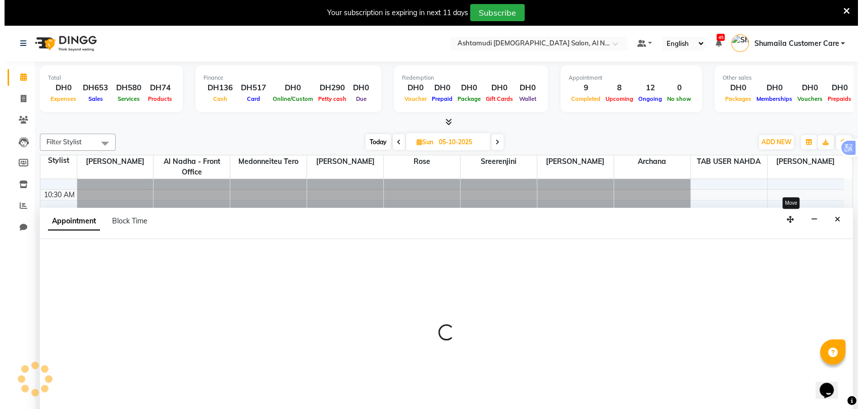
scroll to position [26, 0]
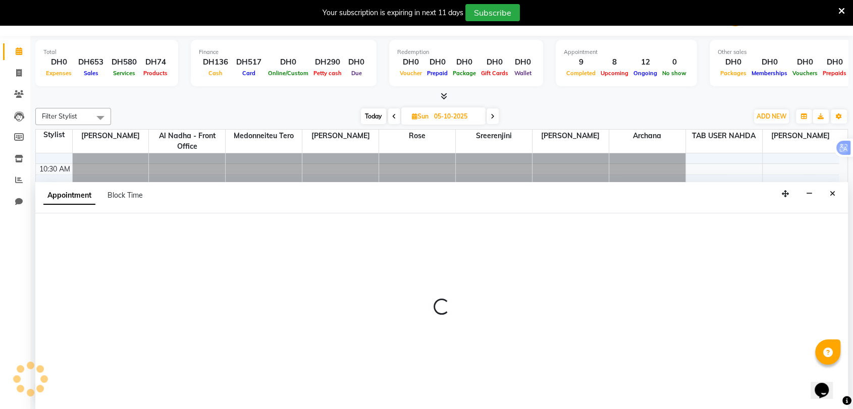
select select "92957"
select select "tentative"
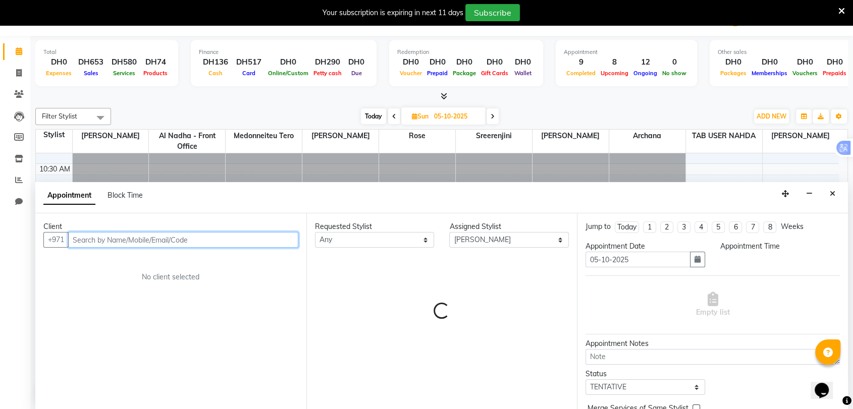
select select "660"
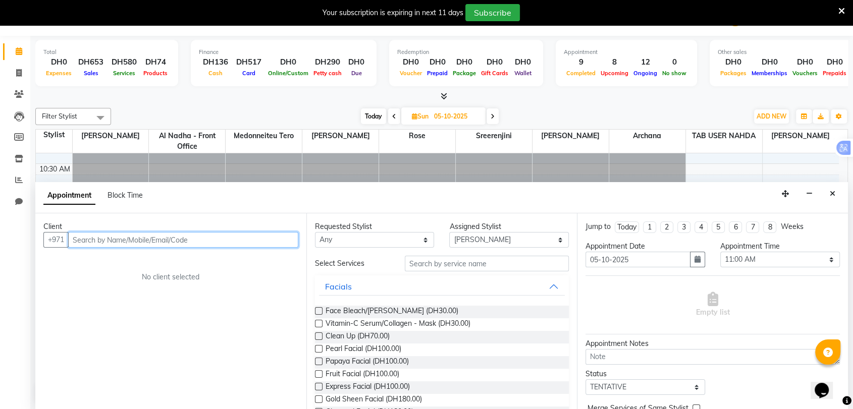
click at [218, 240] on input "text" at bounding box center [183, 240] width 230 height 16
paste input "[PHONE_NUMBER]"
click at [89, 237] on input "[PHONE_NUMBER]" at bounding box center [162, 240] width 188 height 16
type input "555687570"
click at [264, 238] on span "Add Client" at bounding box center [278, 239] width 34 height 9
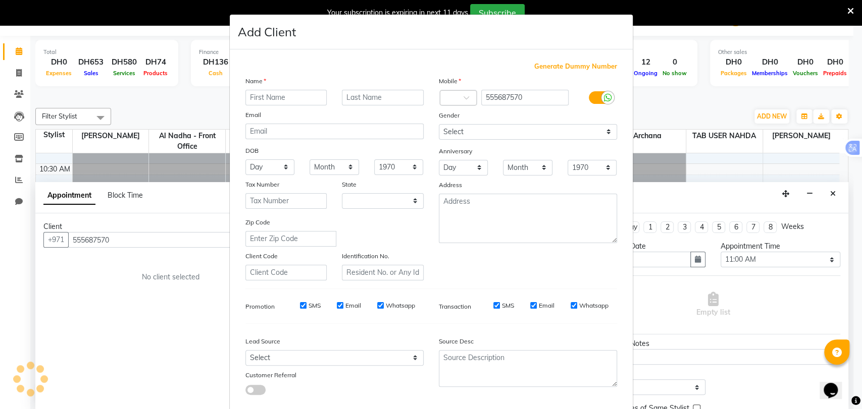
select select "3798"
click at [290, 98] on input "text" at bounding box center [286, 98] width 82 height 16
paste input "[PERSON_NAME]"
drag, startPoint x: 258, startPoint y: 94, endPoint x: 287, endPoint y: 99, distance: 29.2
click at [287, 99] on input "[PERSON_NAME]" at bounding box center [286, 98] width 82 height 16
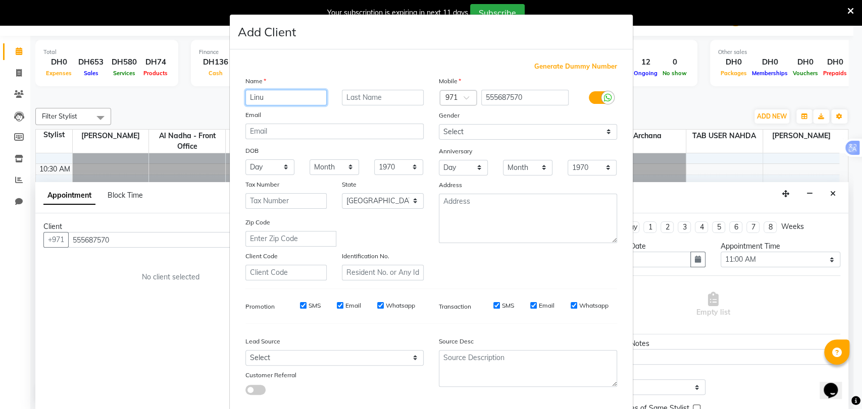
type input "Linu"
click at [362, 98] on input "text" at bounding box center [383, 98] width 82 height 16
paste input "Emosh"
type input "Emosh"
click at [465, 137] on select "Select [DEMOGRAPHIC_DATA] [DEMOGRAPHIC_DATA] Other Prefer Not To Say" at bounding box center [528, 132] width 178 height 16
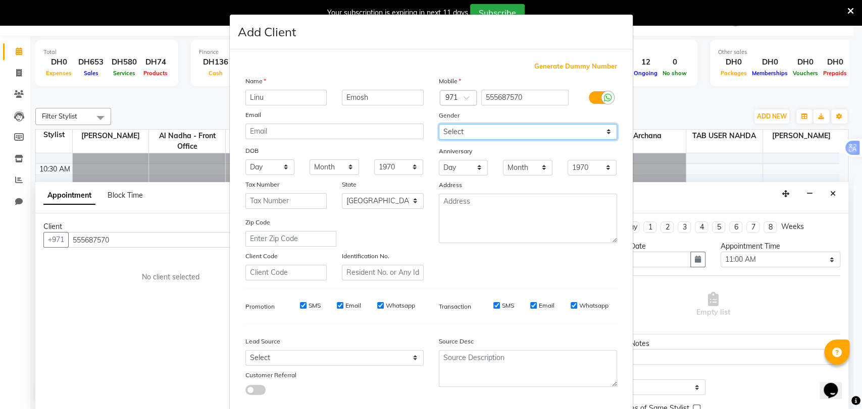
select select "[DEMOGRAPHIC_DATA]"
click at [439, 124] on select "Select [DEMOGRAPHIC_DATA] [DEMOGRAPHIC_DATA] Other Prefer Not To Say" at bounding box center [528, 132] width 178 height 16
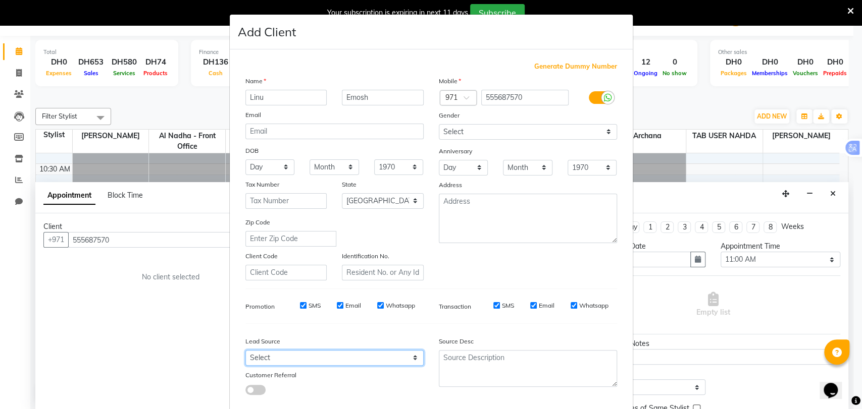
click at [325, 356] on select "Select Walk-in Referral Internet Friend Word of Mouth Advertisement Facebook Ju…" at bounding box center [334, 358] width 178 height 16
select select "49107"
click at [245, 350] on select "Select Walk-in Referral Internet Friend Word of Mouth Advertisement Facebook Ju…" at bounding box center [334, 358] width 178 height 16
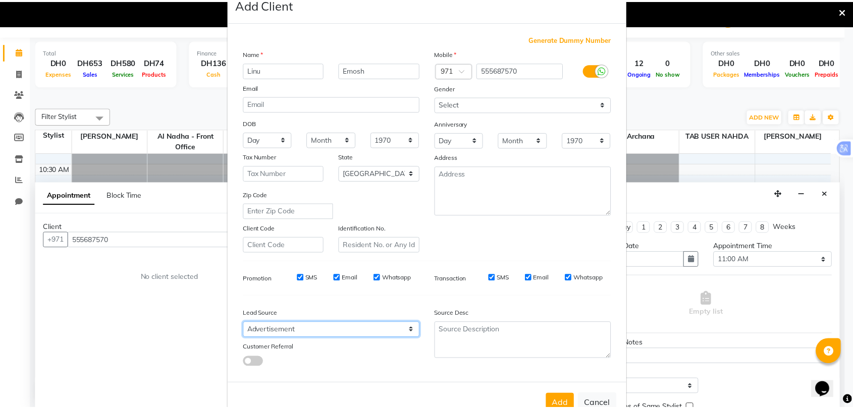
scroll to position [55, 0]
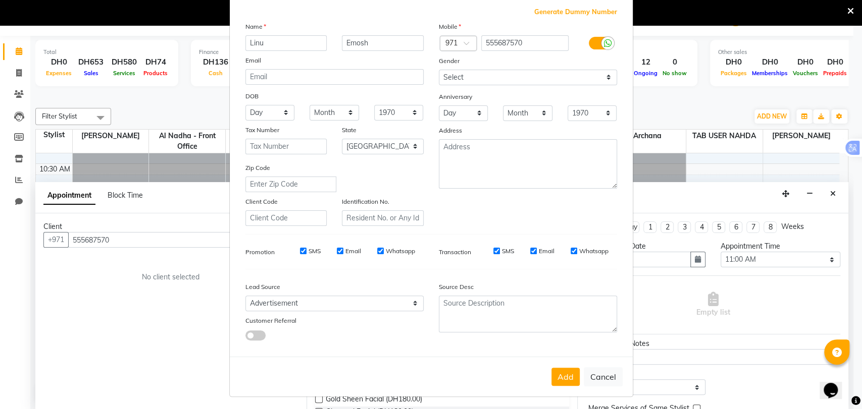
click at [565, 379] on button "Add" at bounding box center [565, 377] width 28 height 18
select select
select select "null"
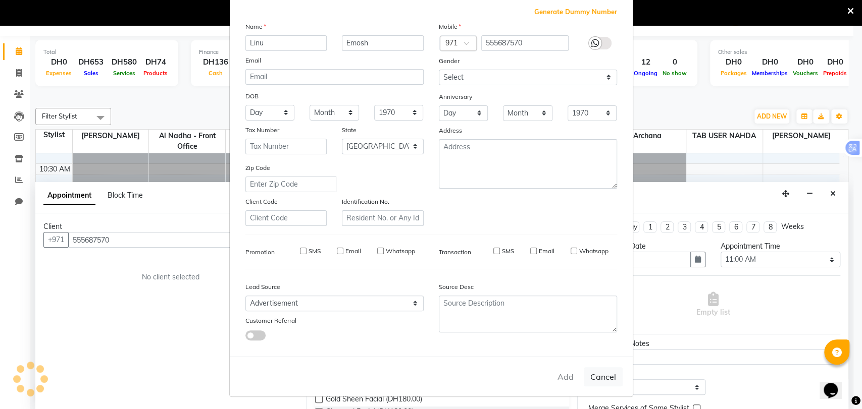
select select
checkbox input "false"
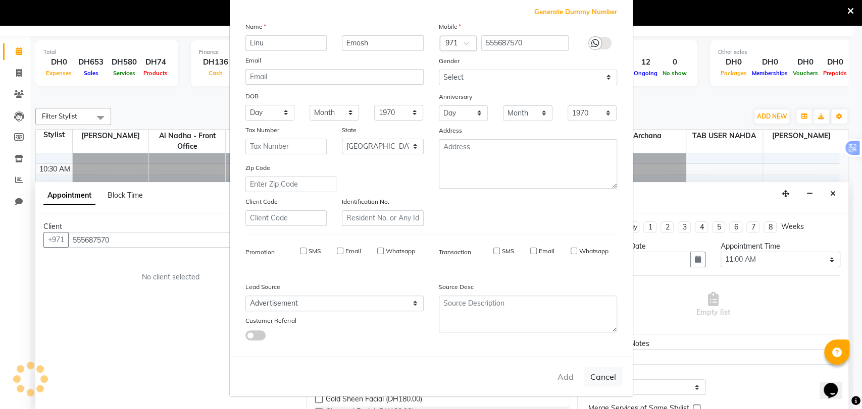
checkbox input "false"
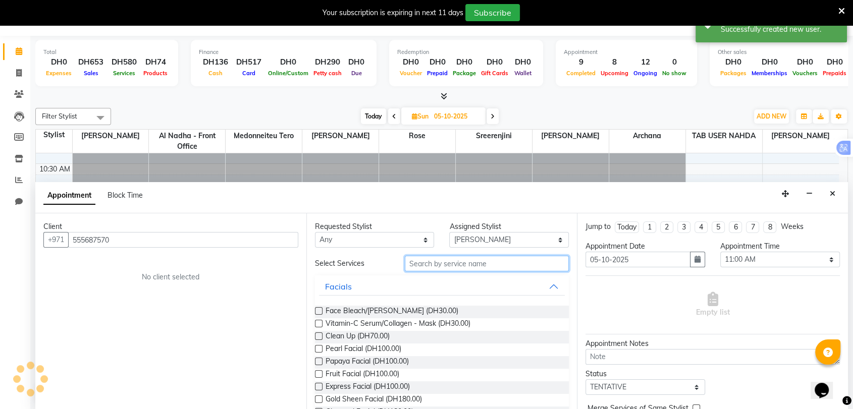
click at [445, 268] on input "text" at bounding box center [487, 264] width 165 height 16
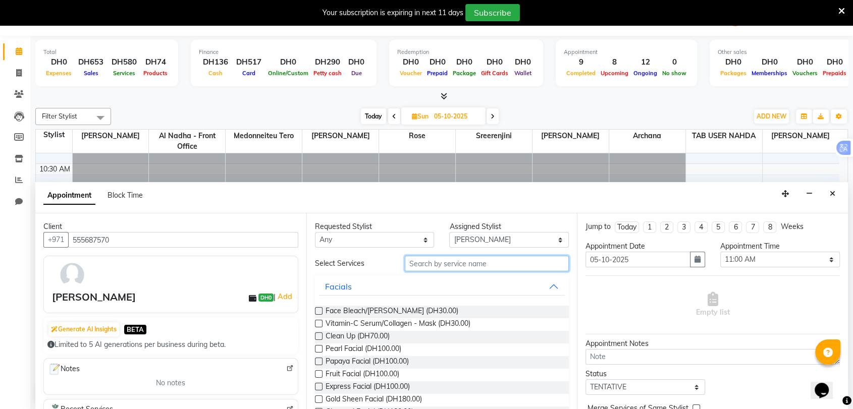
click at [419, 258] on input "text" at bounding box center [487, 264] width 165 height 16
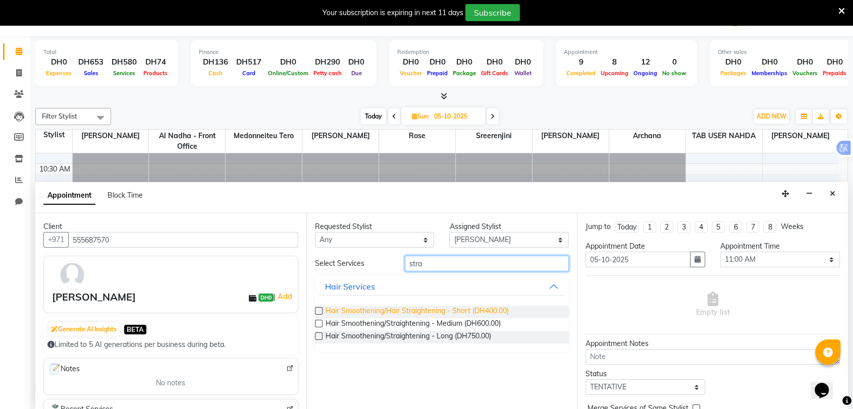
type input "stra"
click at [463, 311] on span "Hair Smoothening/Hair Straightening - Short (DH400.00)" at bounding box center [417, 312] width 183 height 13
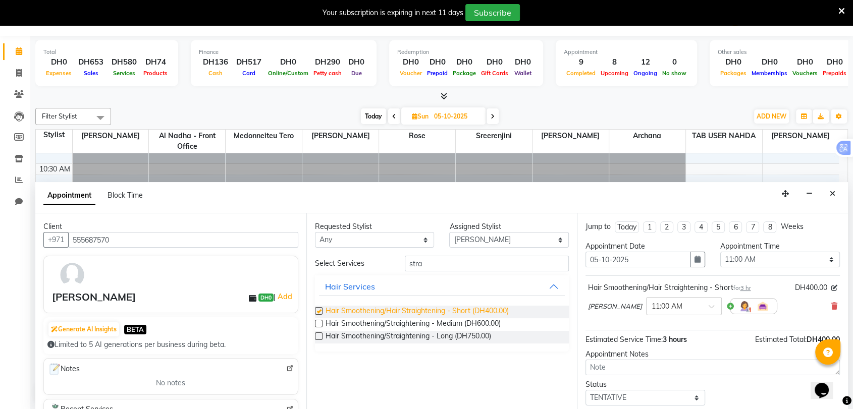
checkbox input "false"
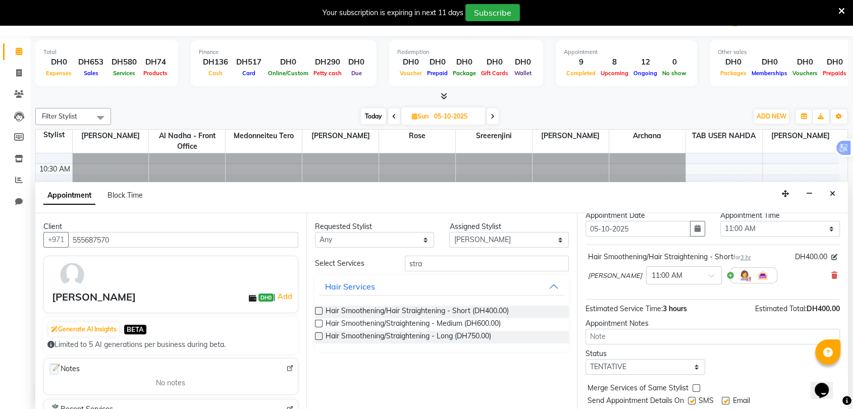
scroll to position [60, 0]
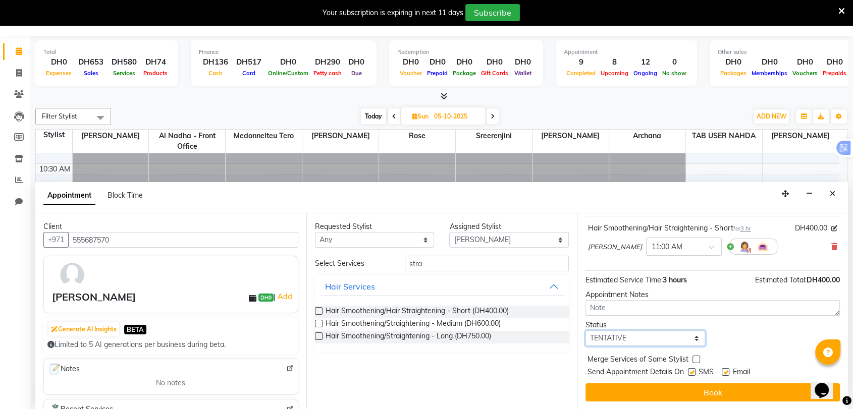
click at [631, 339] on select "Select TENTATIVE CONFIRM UPCOMING" at bounding box center [646, 339] width 120 height 16
select select "upcoming"
click at [586, 331] on select "Select TENTATIVE CONFIRM UPCOMING" at bounding box center [646, 339] width 120 height 16
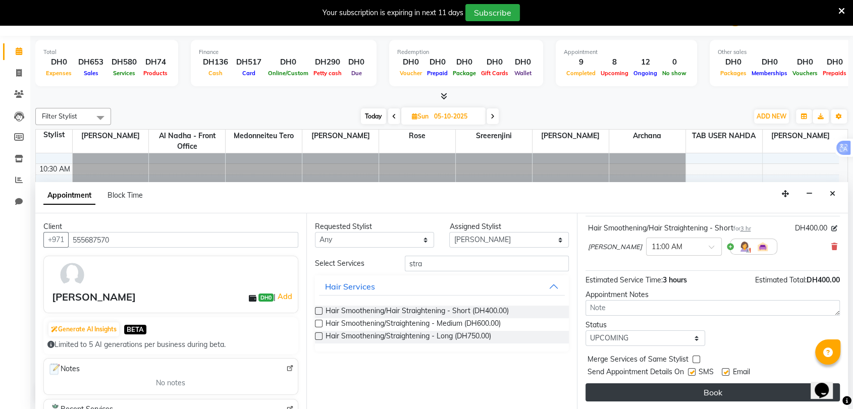
click at [682, 397] on button "Book" at bounding box center [713, 393] width 254 height 18
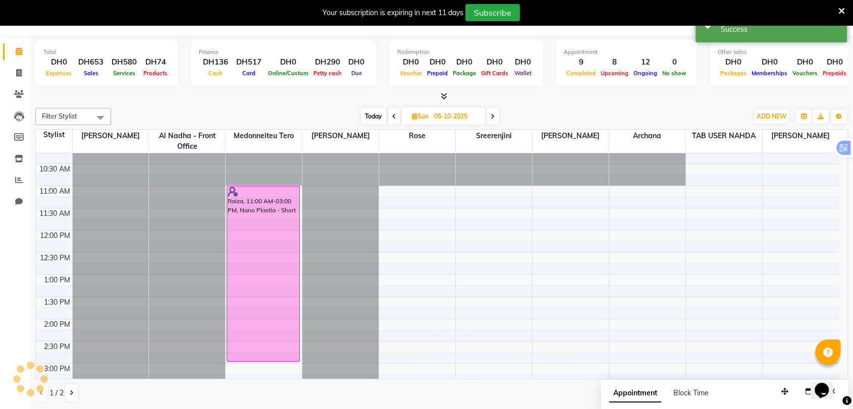
scroll to position [0, 0]
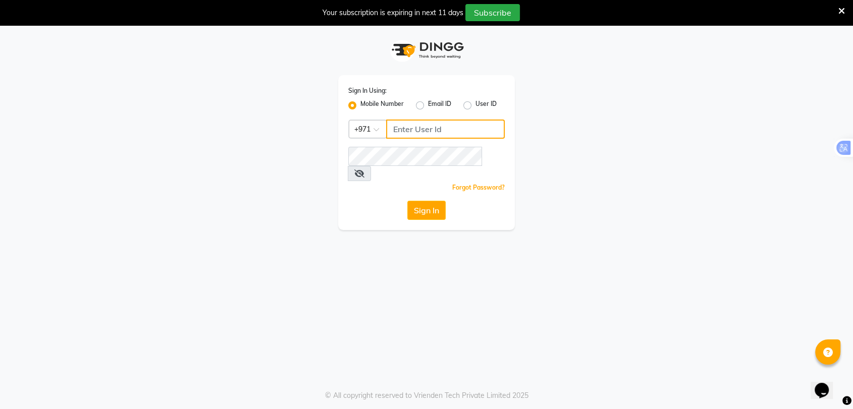
click at [409, 132] on input "Username" at bounding box center [445, 129] width 119 height 19
type input "502560728"
click at [351, 201] on div "Sign In" at bounding box center [426, 210] width 157 height 19
click at [419, 201] on button "Sign In" at bounding box center [426, 210] width 38 height 19
